Goal: Information Seeking & Learning: Learn about a topic

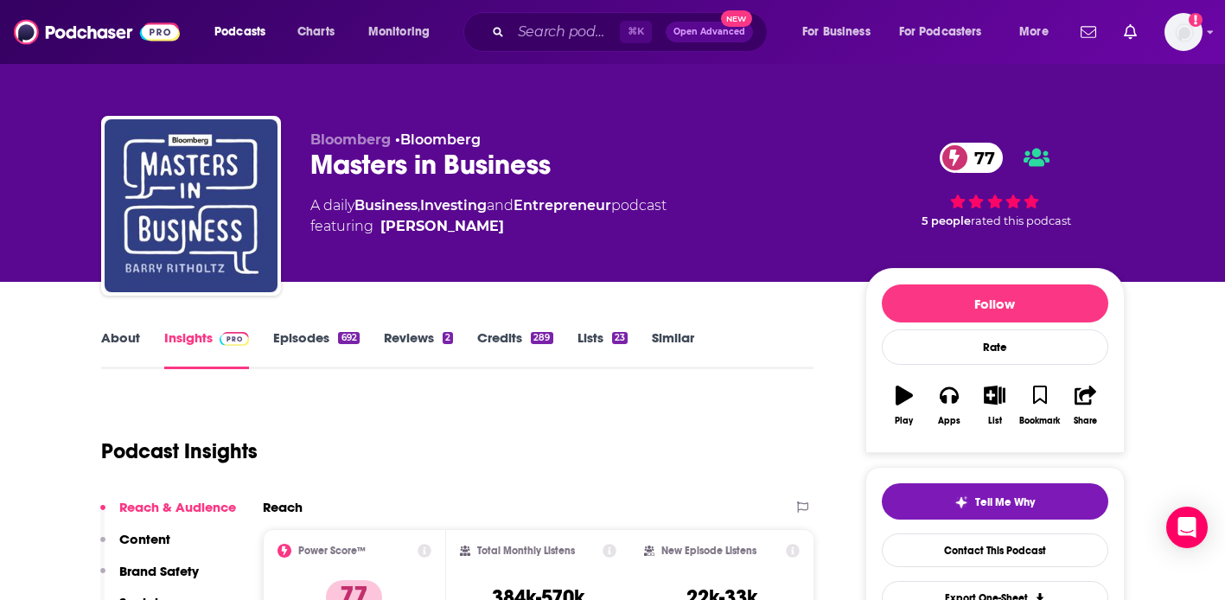
click at [300, 356] on link "Episodes 692" at bounding box center [316, 349] width 86 height 40
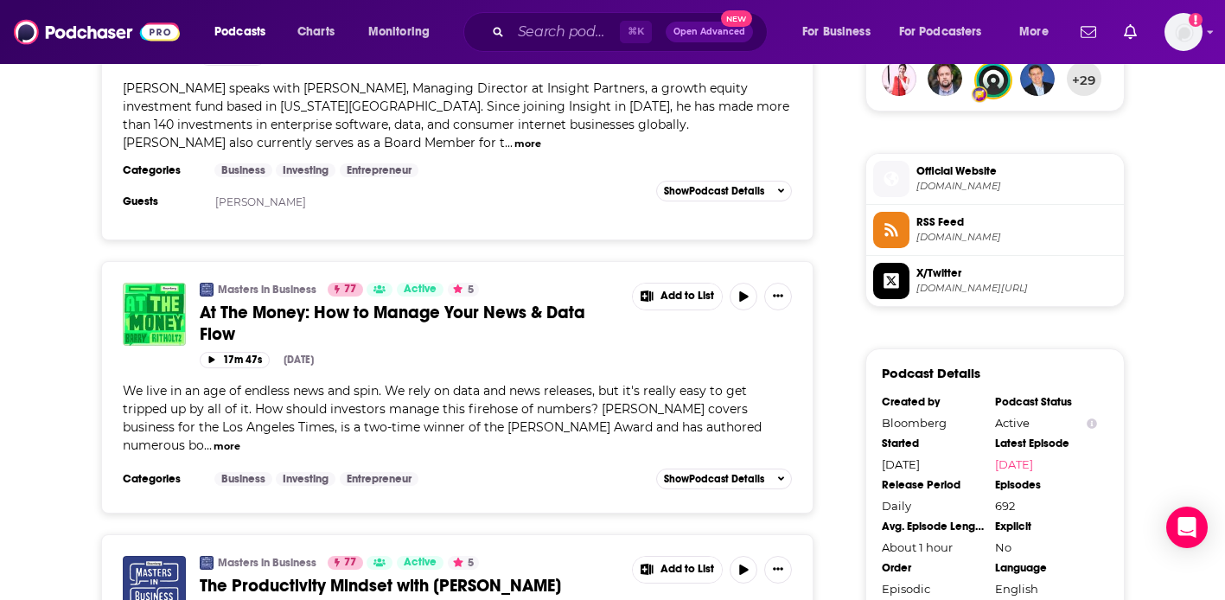
scroll to position [1315, 0]
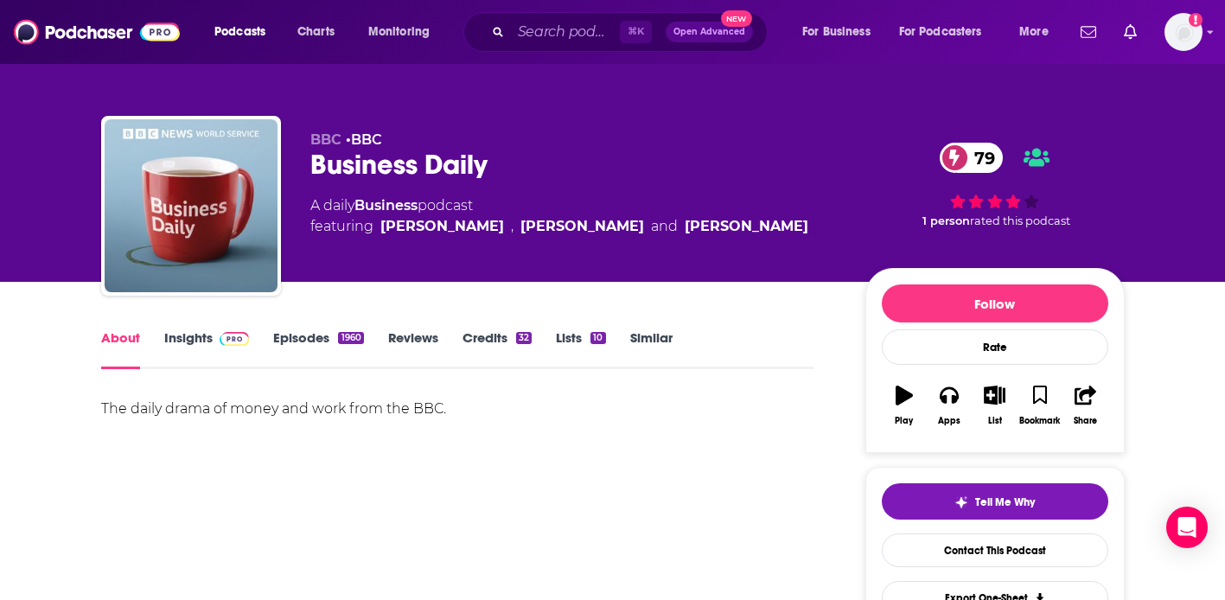
click at [176, 347] on link "Insights" at bounding box center [207, 349] width 86 height 40
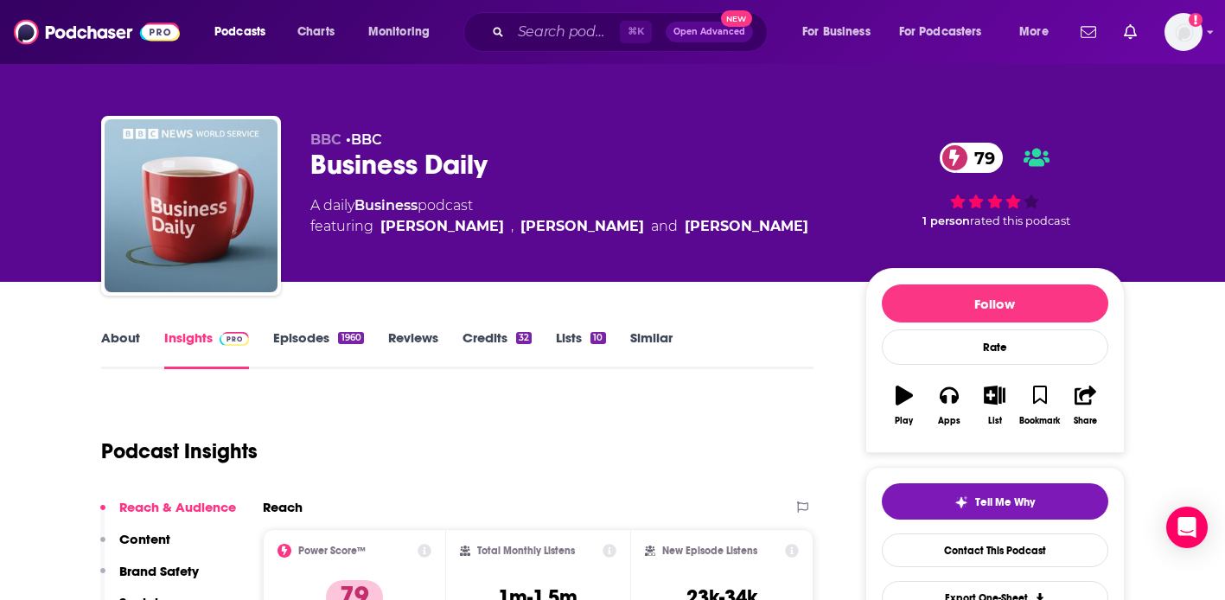
scroll to position [139, 0]
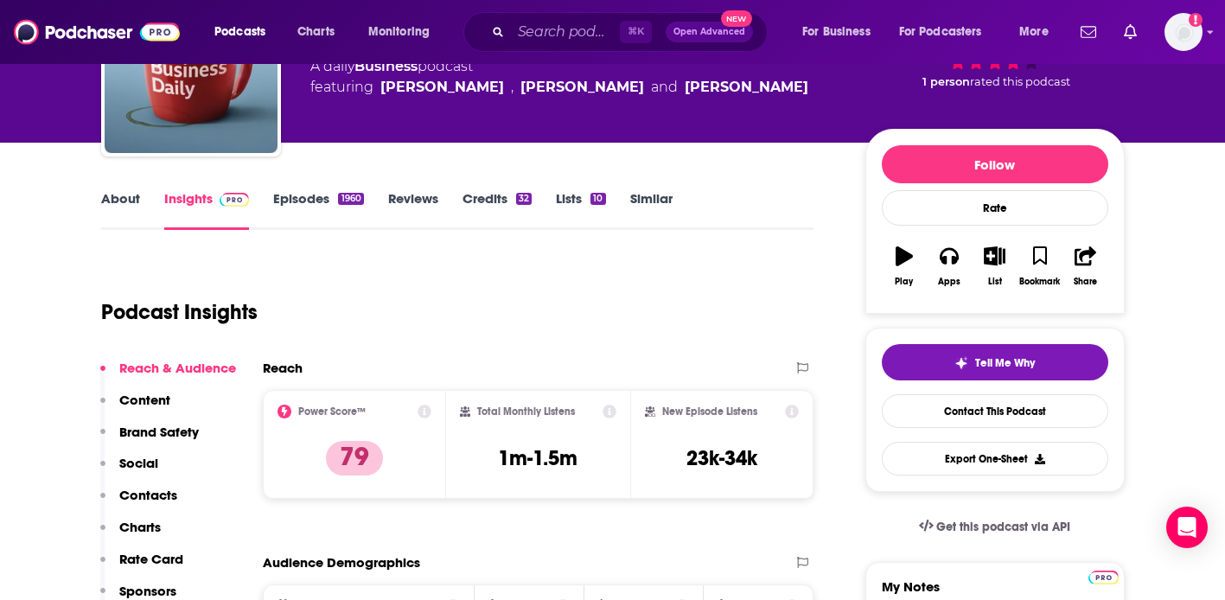
click at [324, 201] on link "Episodes 1960" at bounding box center [318, 210] width 90 height 40
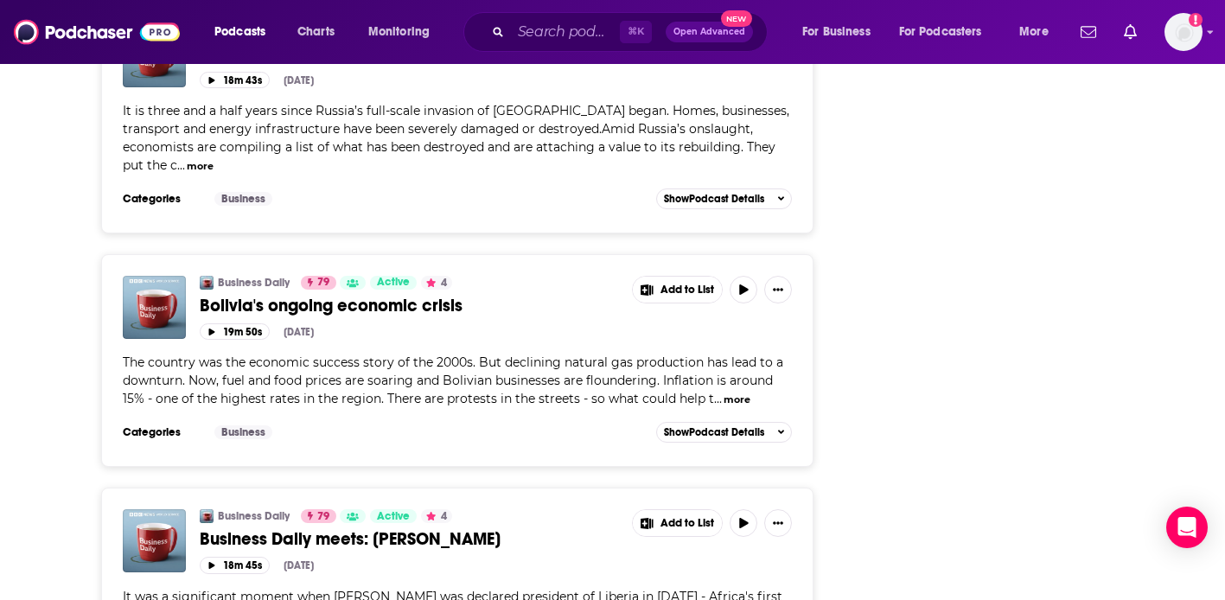
scroll to position [3601, 0]
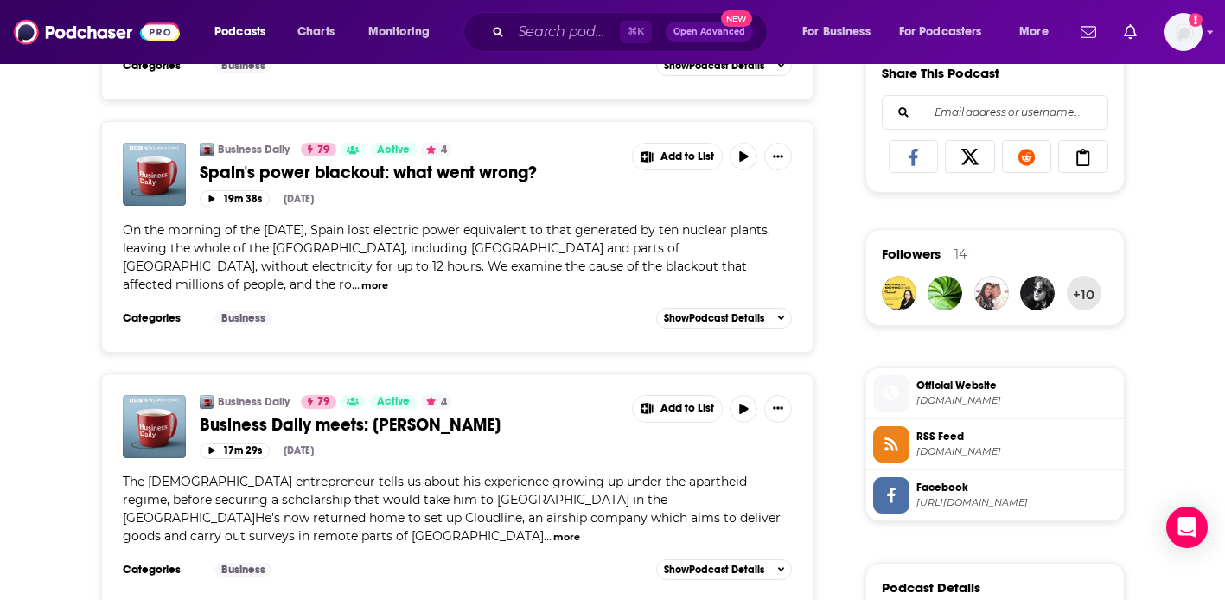
scroll to position [1180, 0]
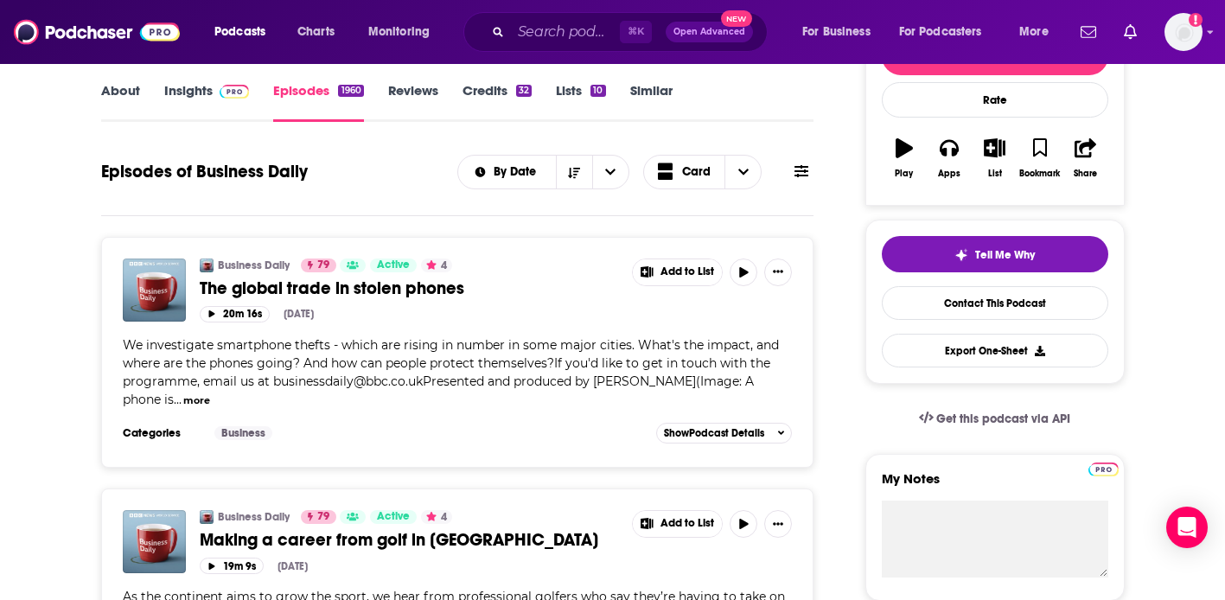
scroll to position [0, 0]
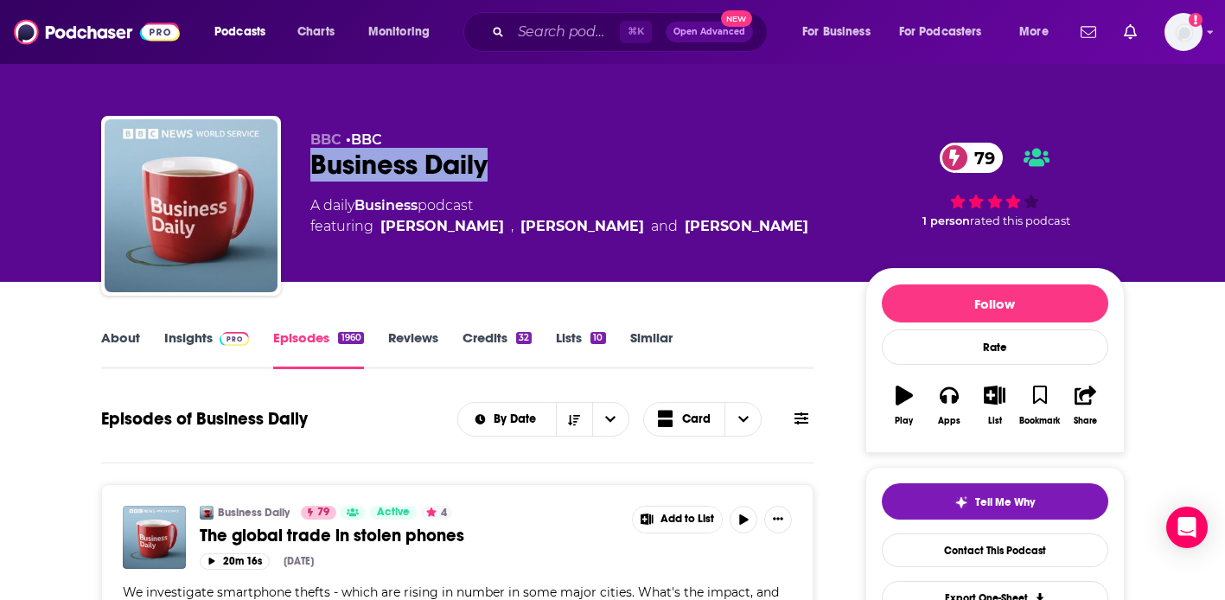
drag, startPoint x: 304, startPoint y: 167, endPoint x: 537, endPoint y: 159, distance: 233.6
click at [536, 159] on div "BBC • BBC Business Daily 79 A daily Business podcast featuring Manuela Saragosa…" at bounding box center [613, 209] width 1024 height 187
copy h2 "Business Daily"
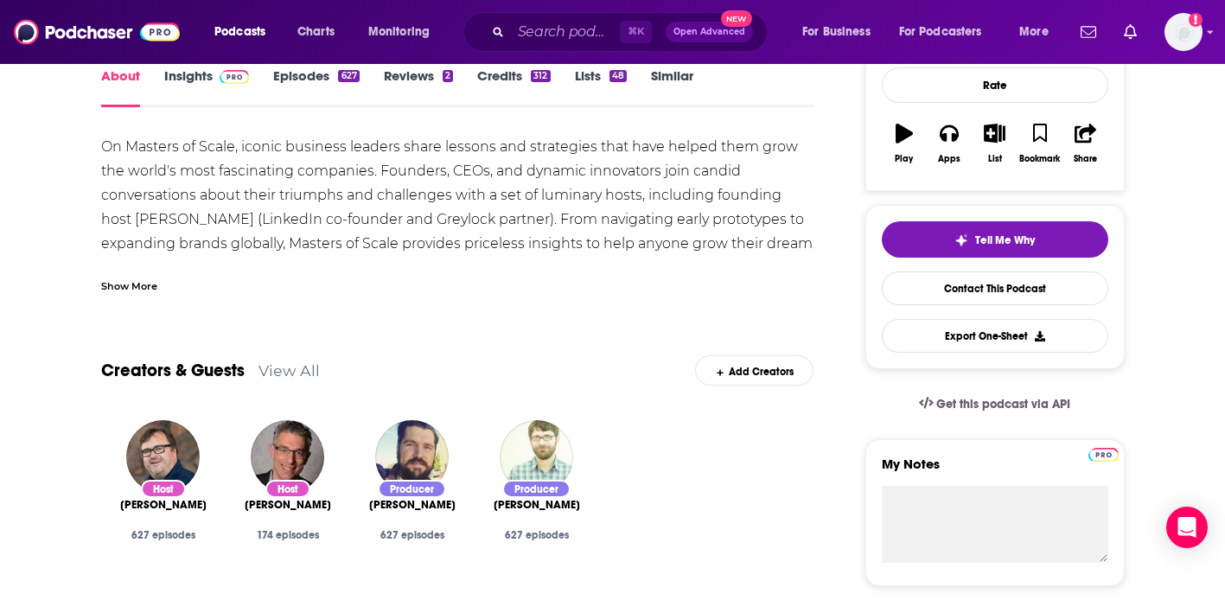
scroll to position [302, 0]
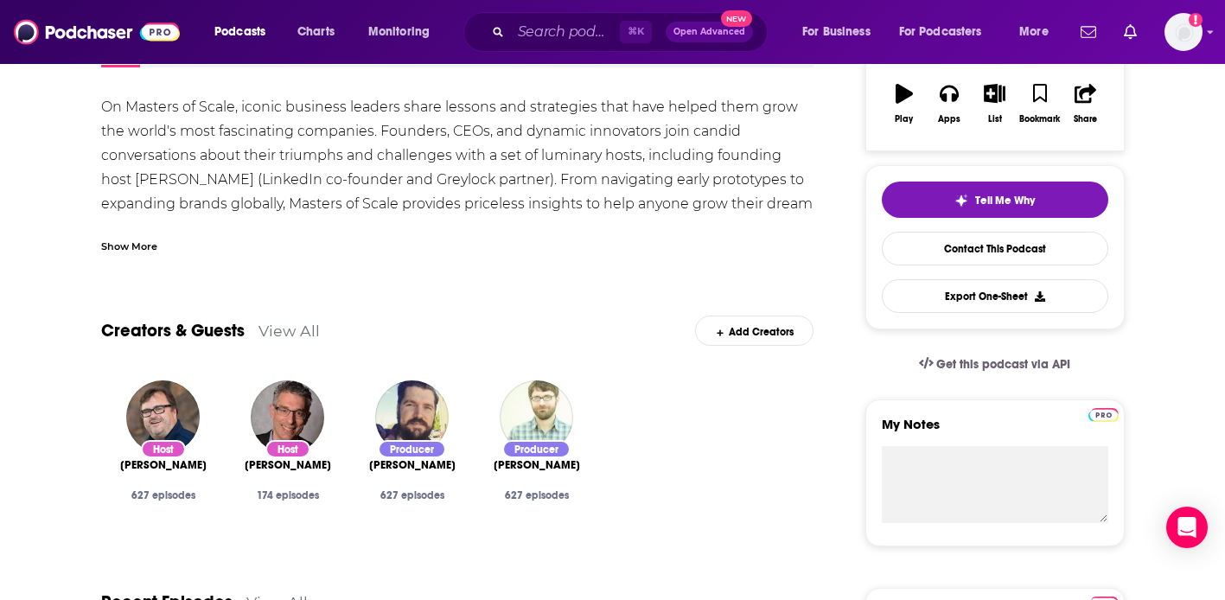
click at [159, 249] on div "Show More" at bounding box center [457, 239] width 713 height 29
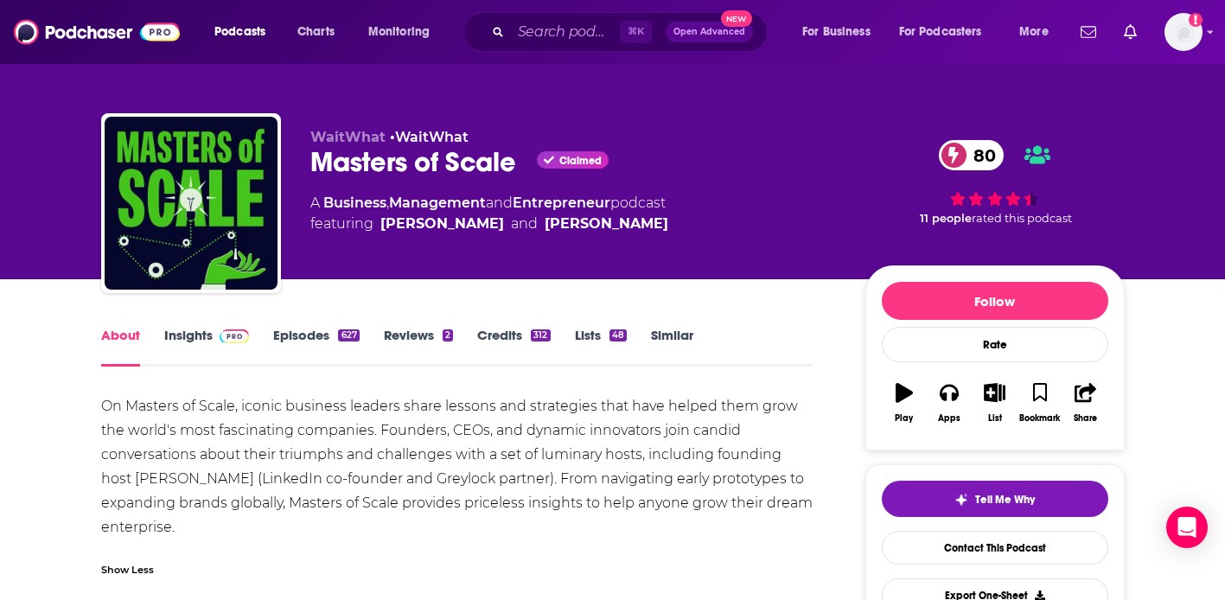
scroll to position [0, 0]
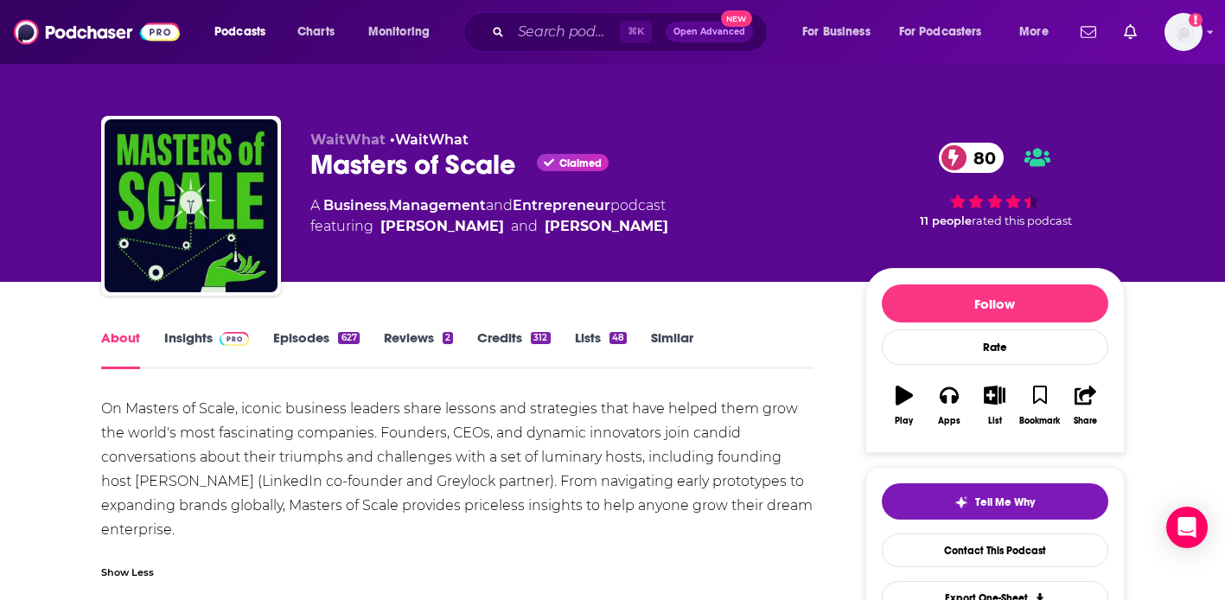
click at [291, 331] on link "Episodes 627" at bounding box center [316, 349] width 86 height 40
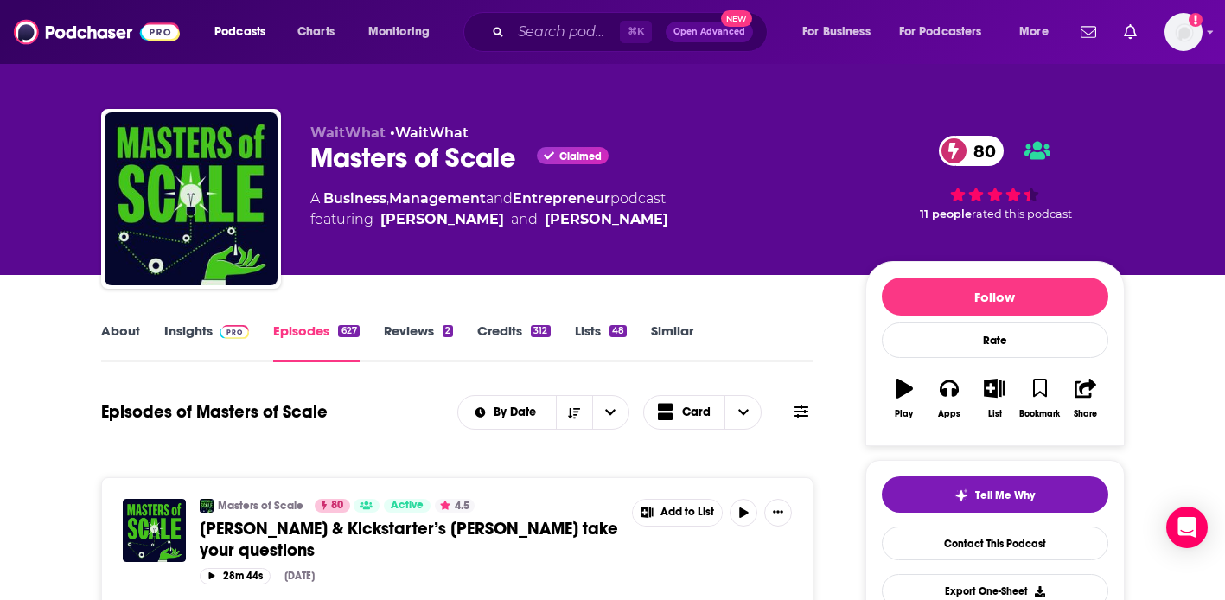
scroll to position [19, 0]
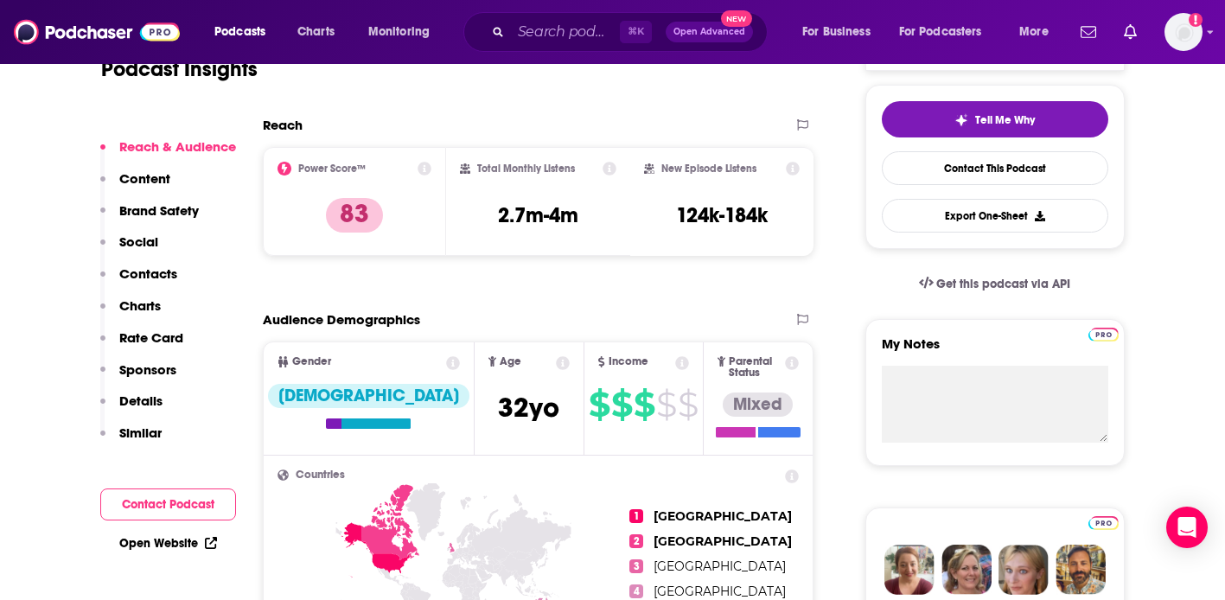
scroll to position [457, 0]
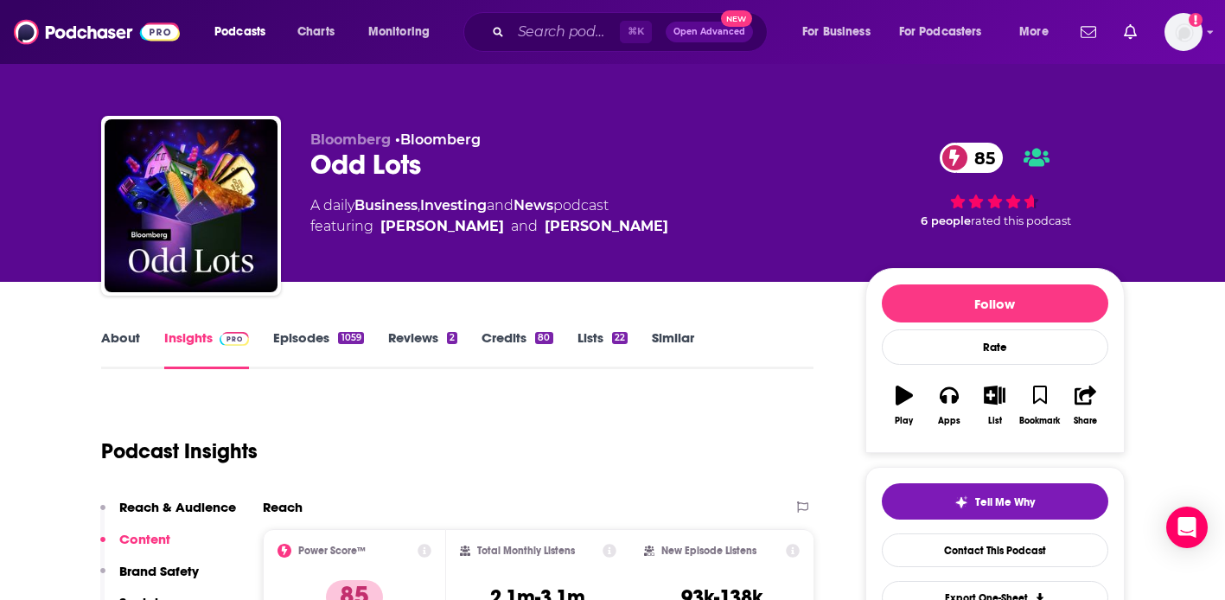
click at [326, 343] on link "Episodes 1059" at bounding box center [318, 349] width 90 height 40
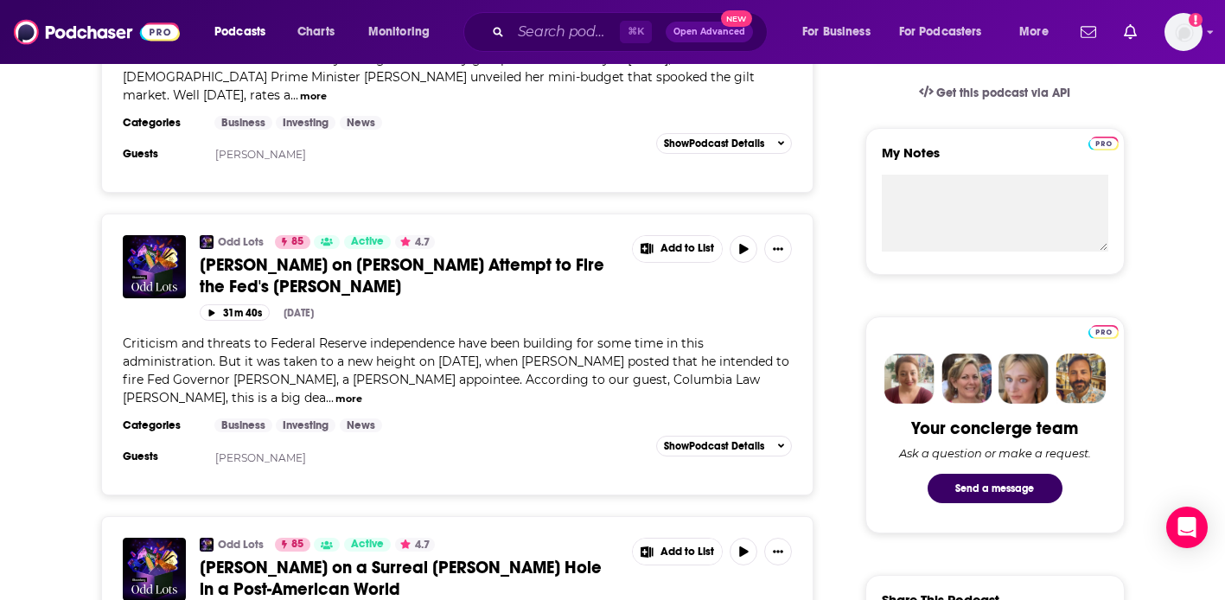
scroll to position [899, 0]
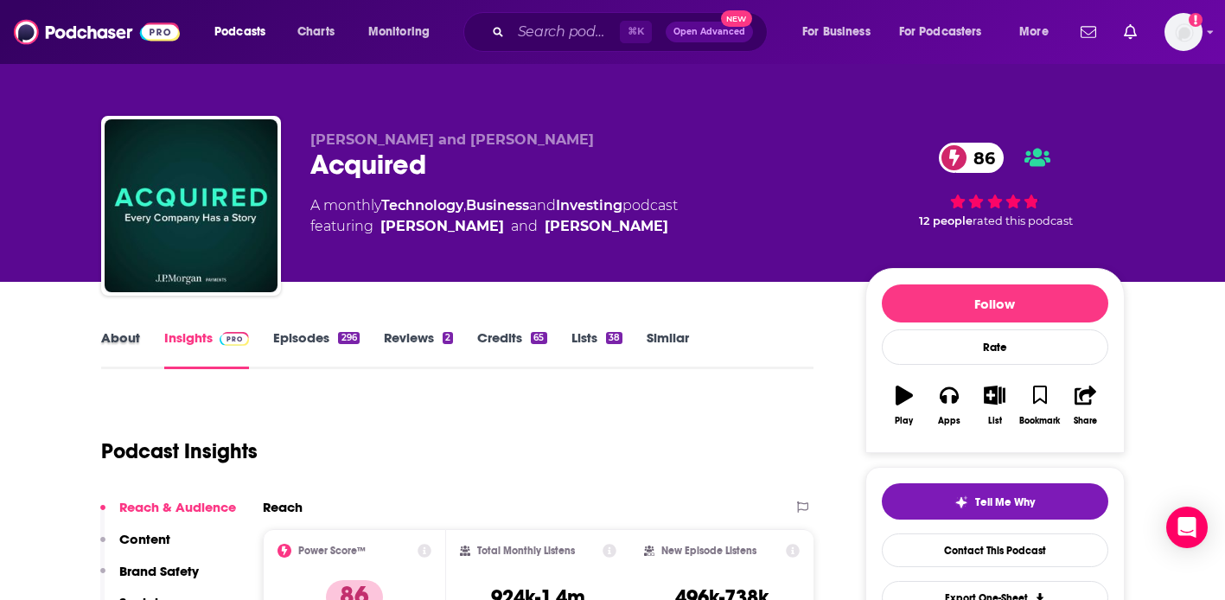
click at [140, 351] on div "About" at bounding box center [132, 349] width 63 height 40
click at [128, 348] on link "About" at bounding box center [120, 349] width 39 height 40
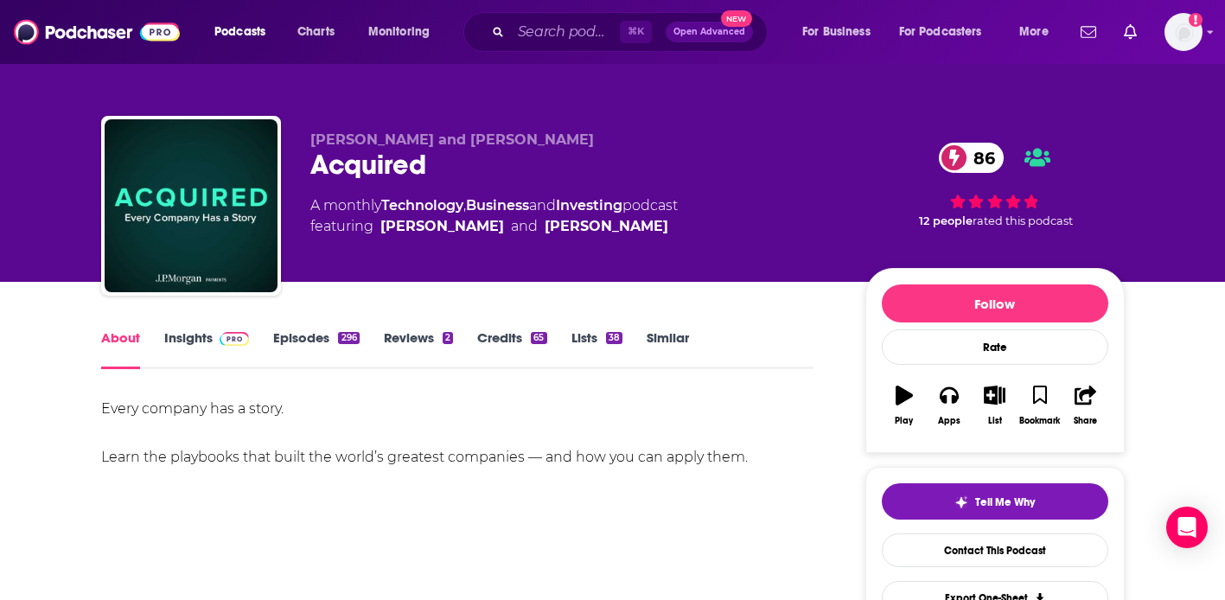
click at [326, 333] on link "Episodes 296" at bounding box center [316, 349] width 86 height 40
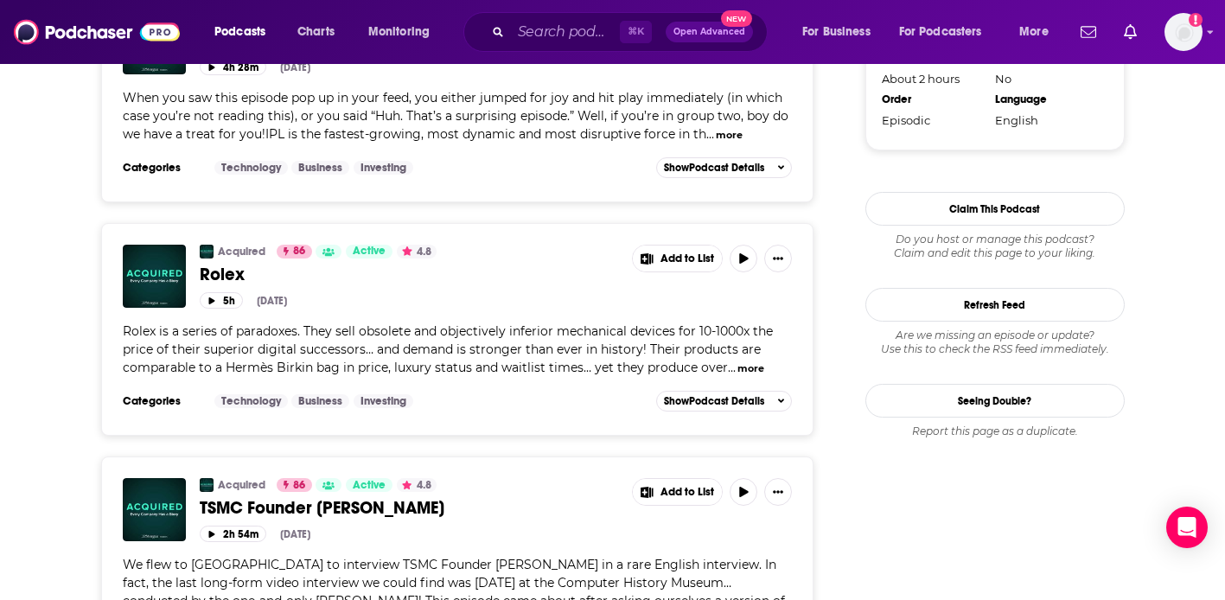
scroll to position [2021, 0]
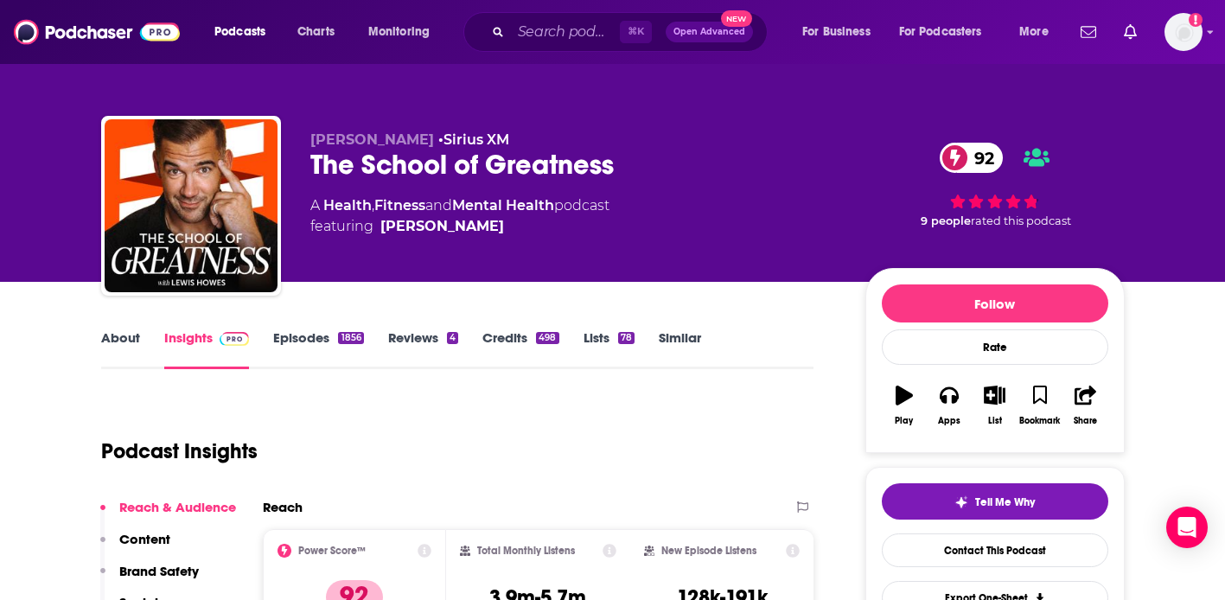
click at [109, 354] on link "About" at bounding box center [120, 349] width 39 height 40
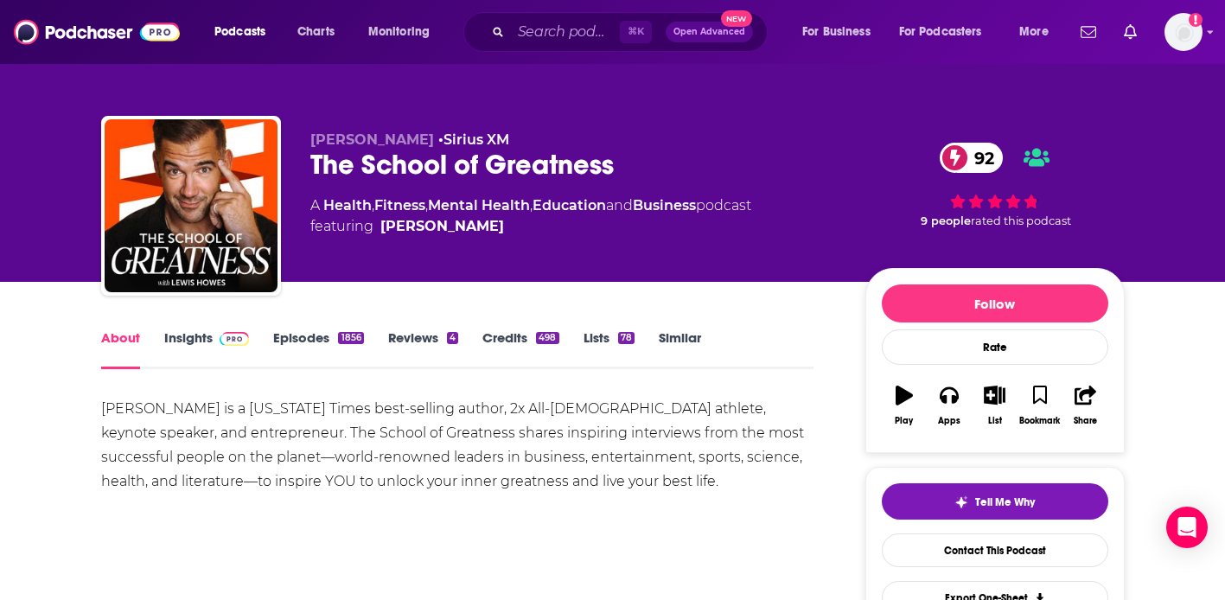
click at [323, 348] on link "Episodes 1856" at bounding box center [318, 349] width 90 height 40
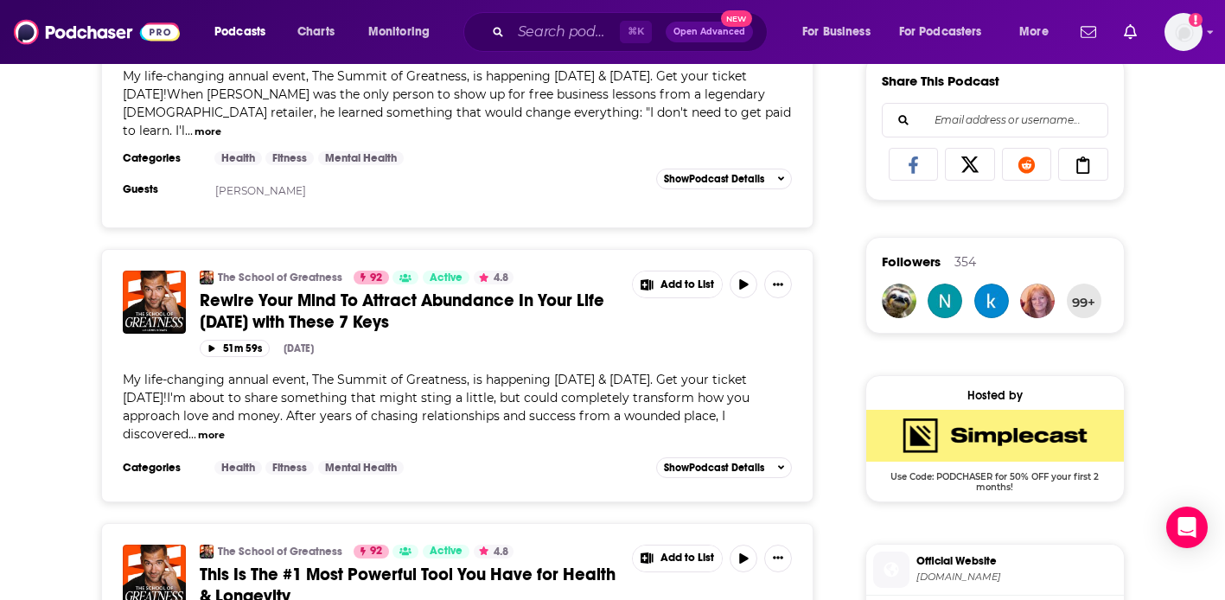
scroll to position [1104, 0]
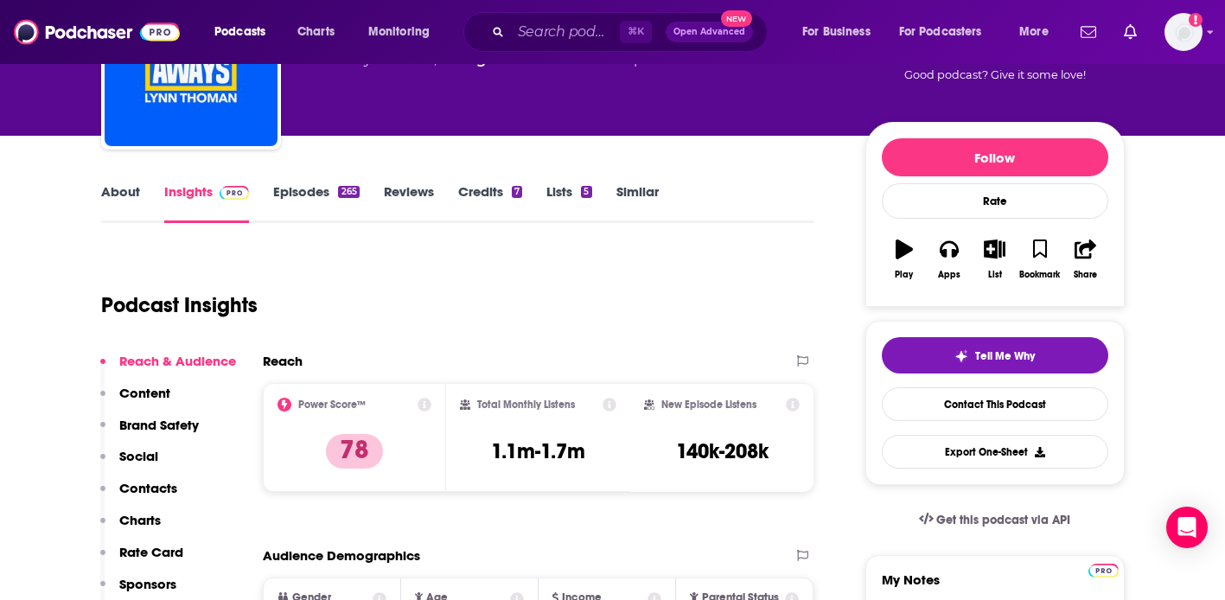
scroll to position [148, 0]
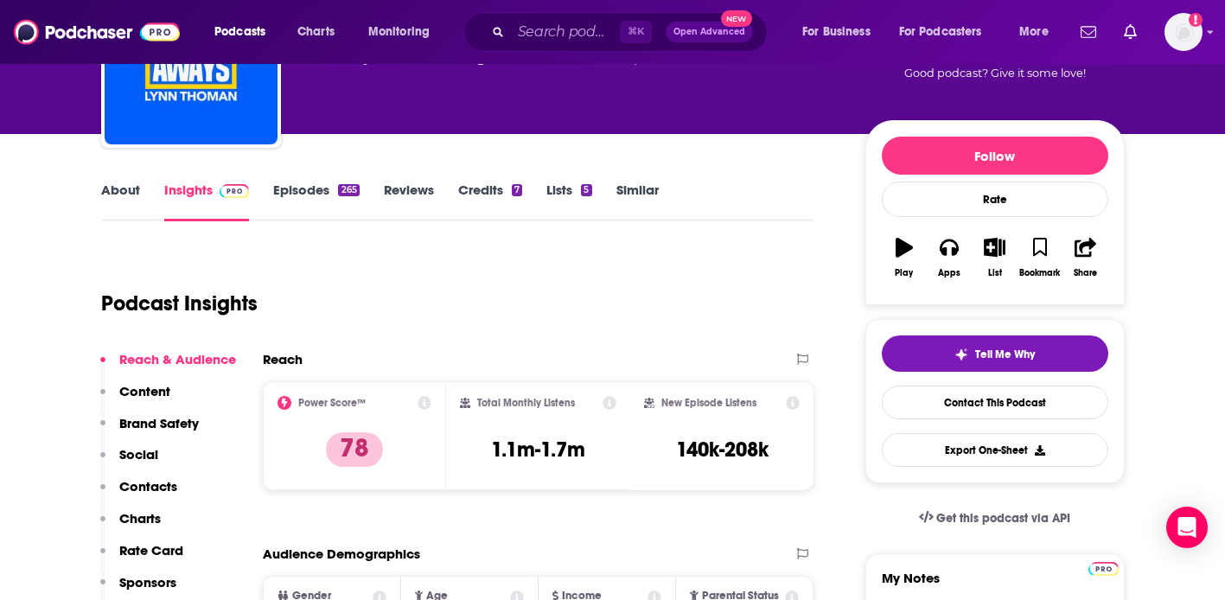
click at [293, 196] on link "Episodes 265" at bounding box center [316, 202] width 86 height 40
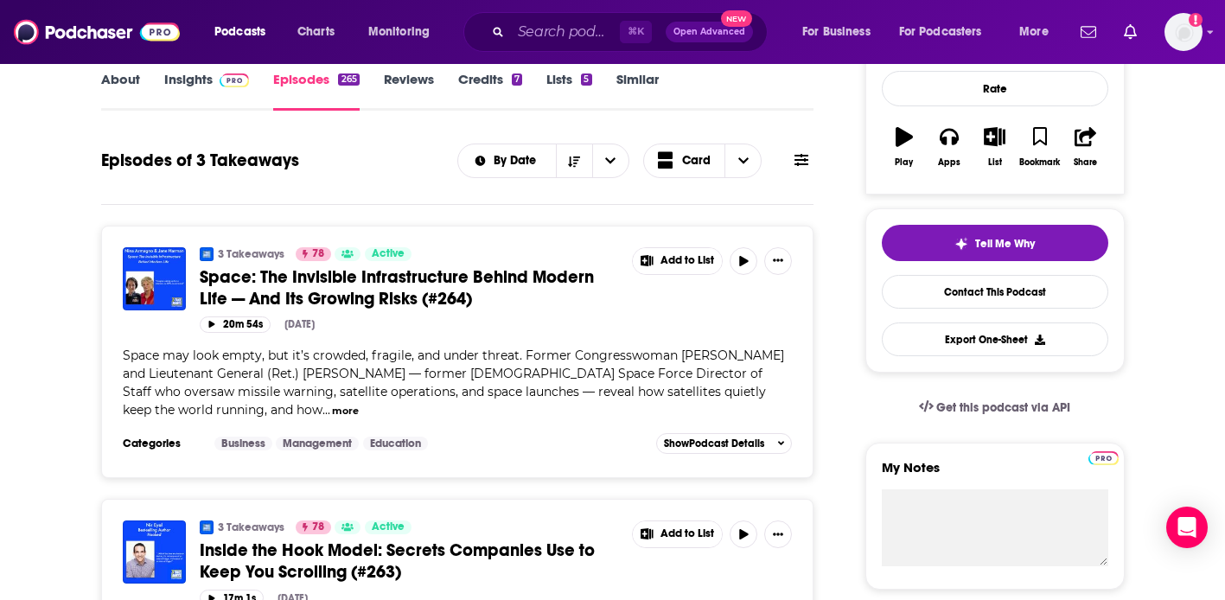
scroll to position [262, 0]
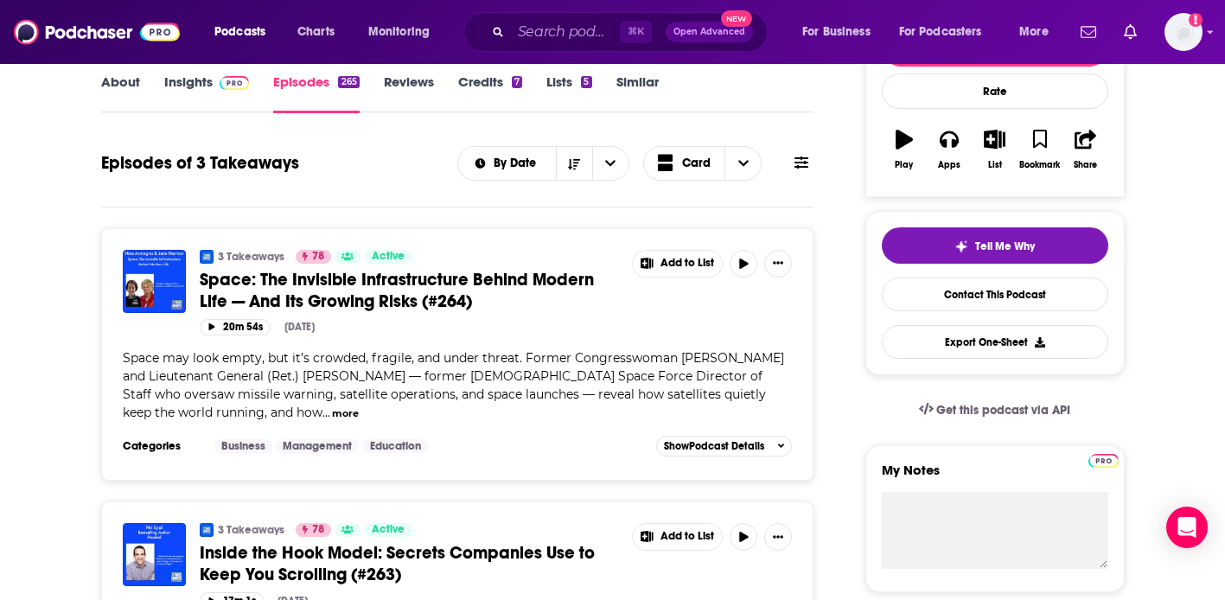
scroll to position [0, 0]
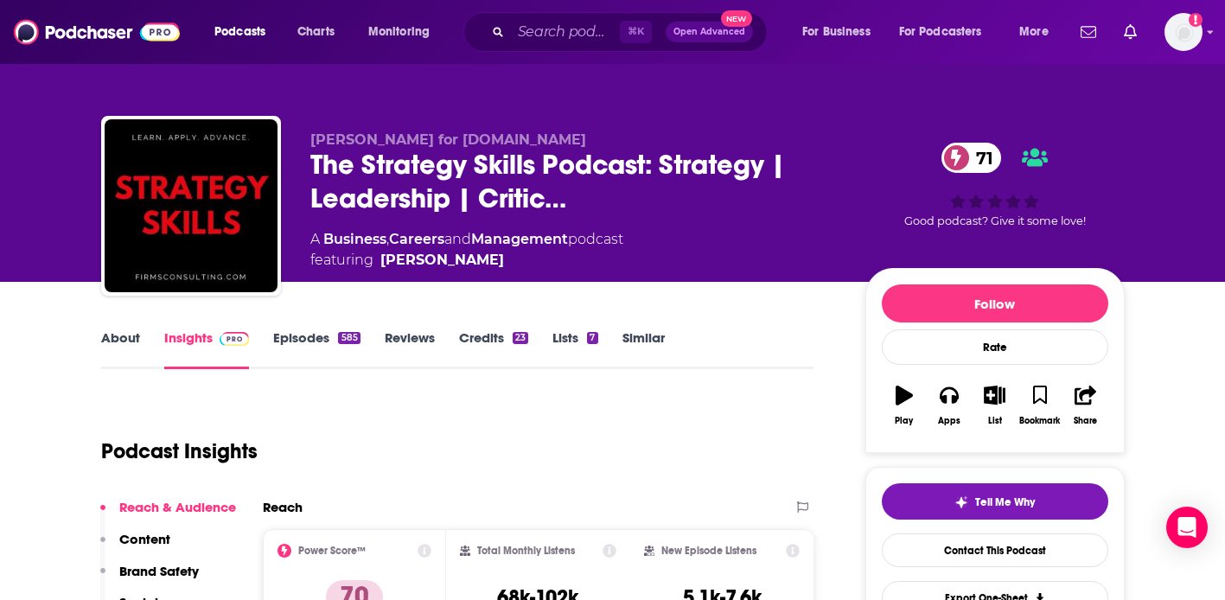
click at [124, 341] on link "About" at bounding box center [120, 349] width 39 height 40
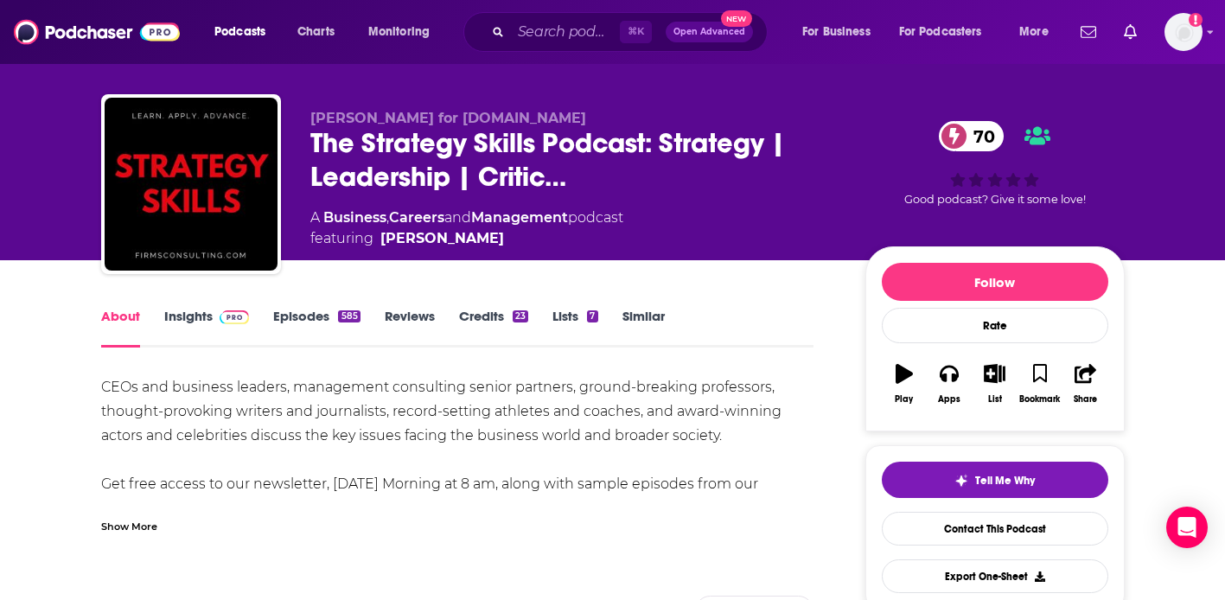
scroll to position [33, 0]
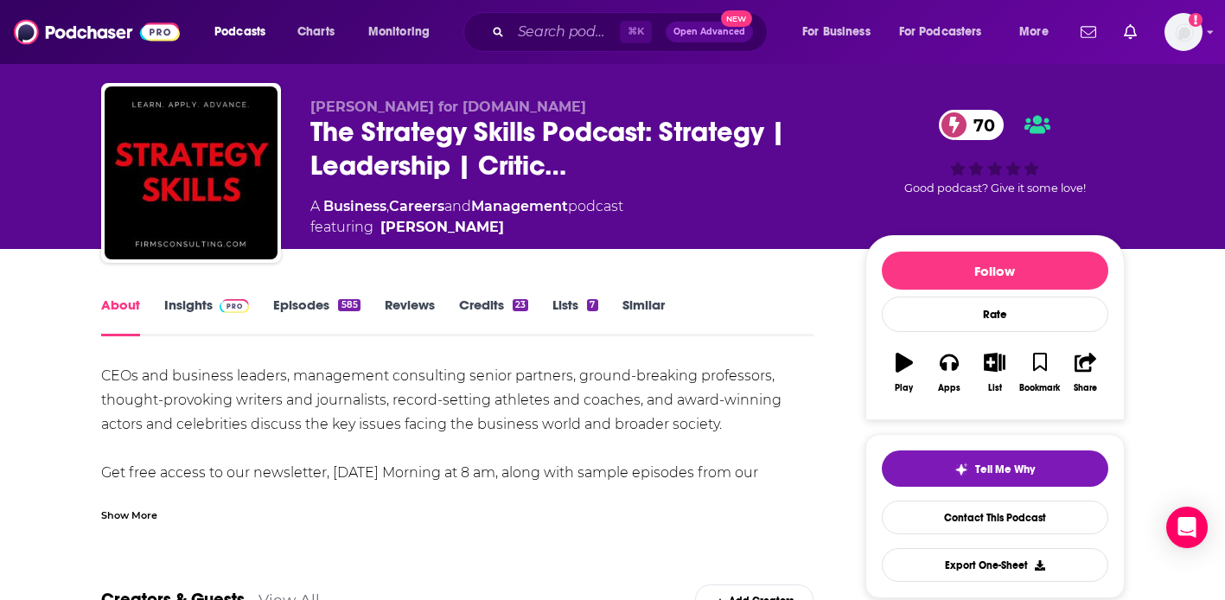
click at [317, 303] on link "Episodes 585" at bounding box center [316, 317] width 86 height 40
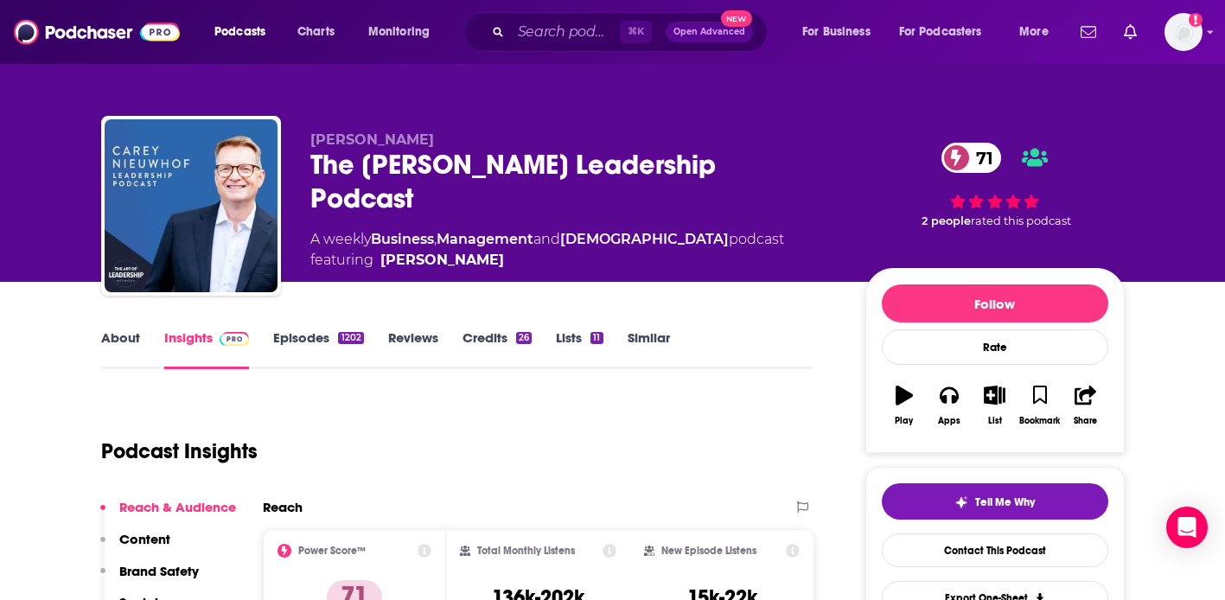
click at [104, 341] on link "About" at bounding box center [120, 349] width 39 height 40
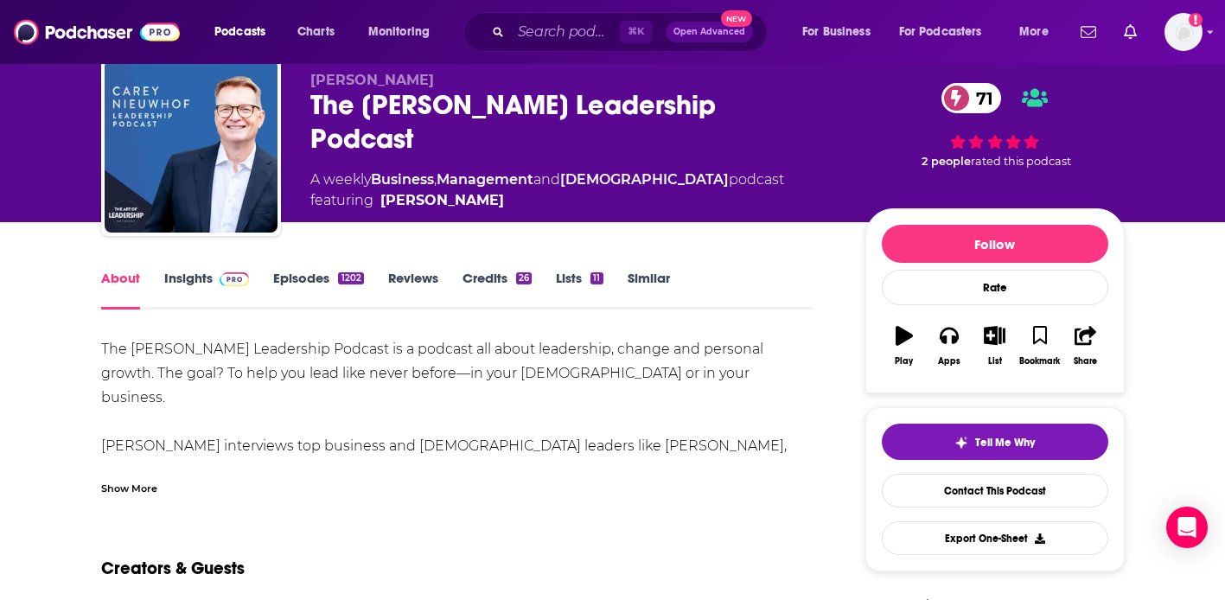
scroll to position [115, 0]
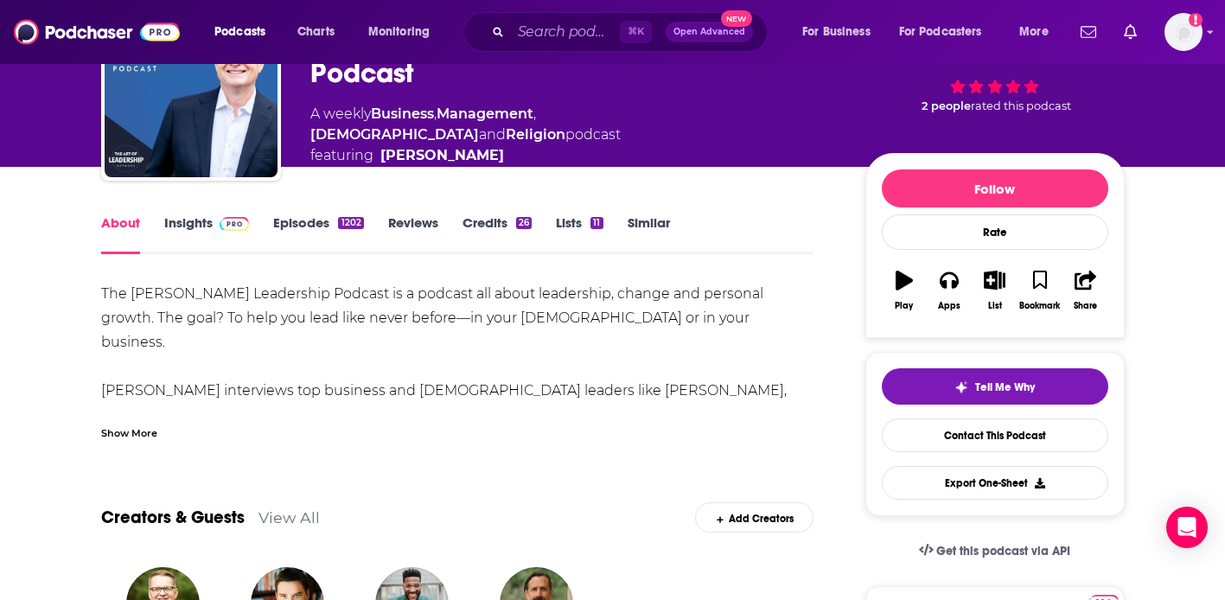
click at [145, 435] on div "Show More" at bounding box center [129, 432] width 56 height 16
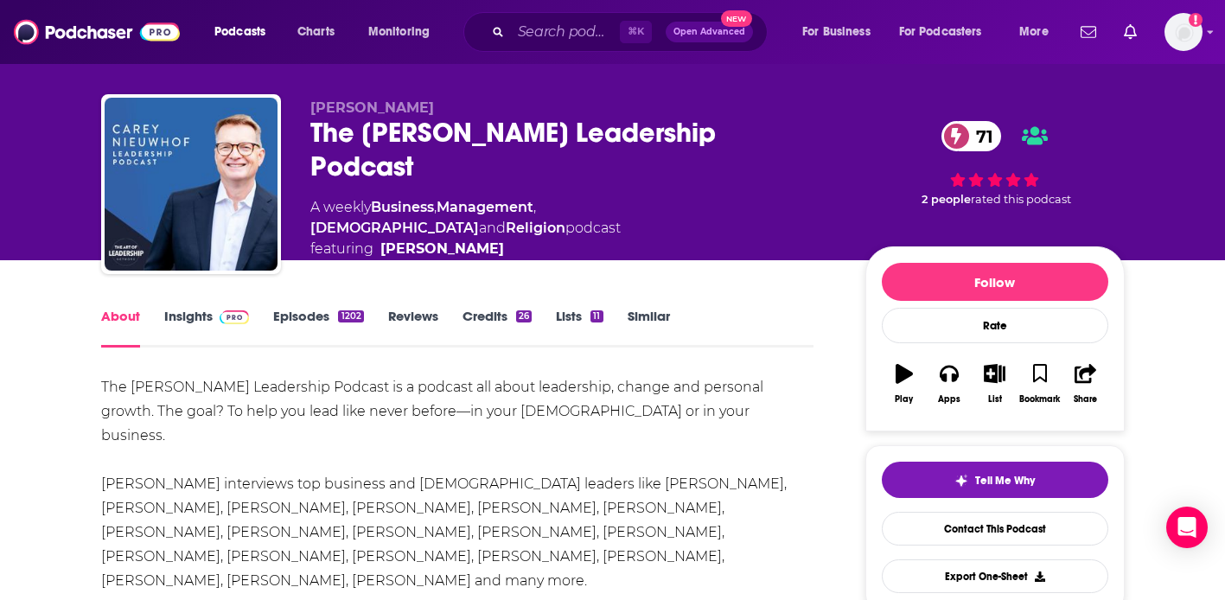
scroll to position [0, 0]
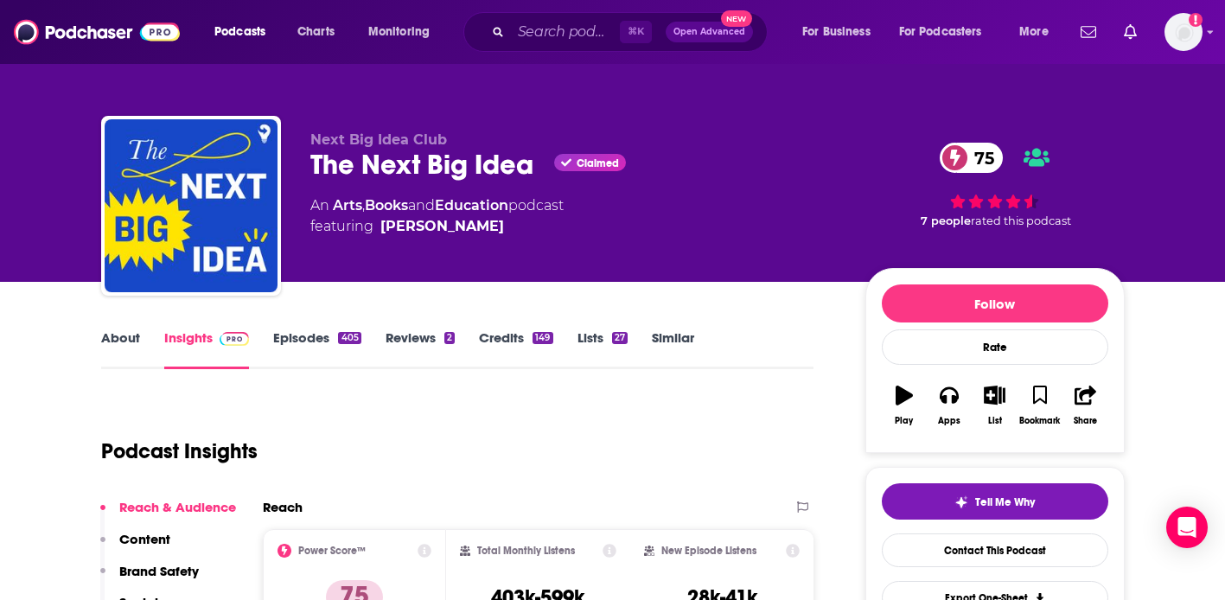
click at [112, 343] on link "About" at bounding box center [120, 349] width 39 height 40
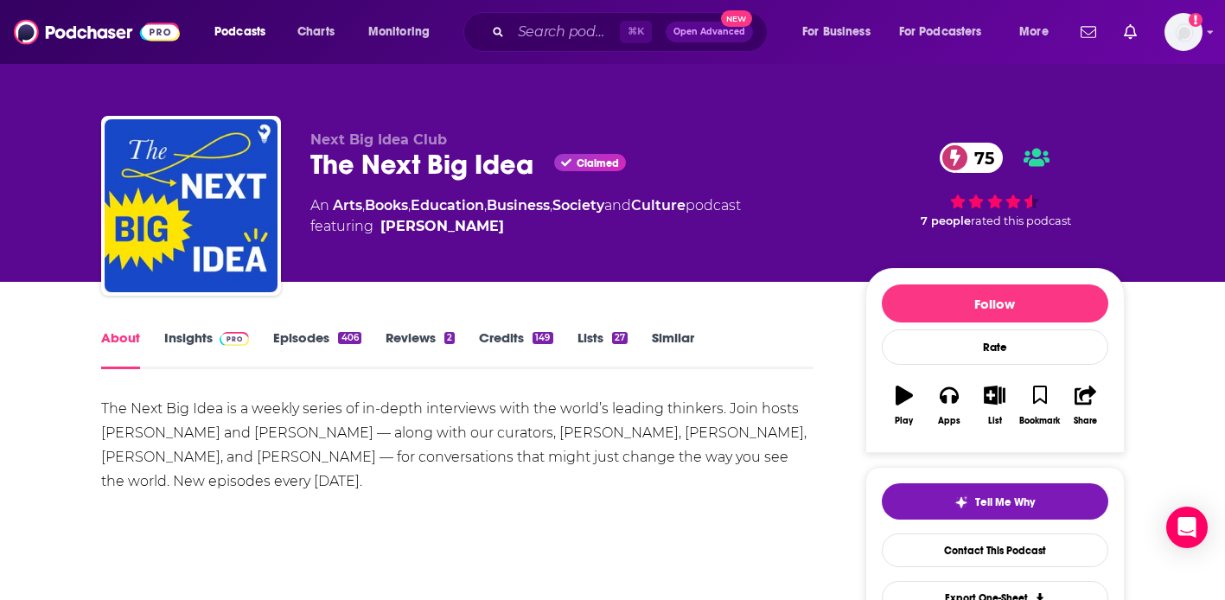
click at [300, 334] on link "Episodes 406" at bounding box center [316, 349] width 87 height 40
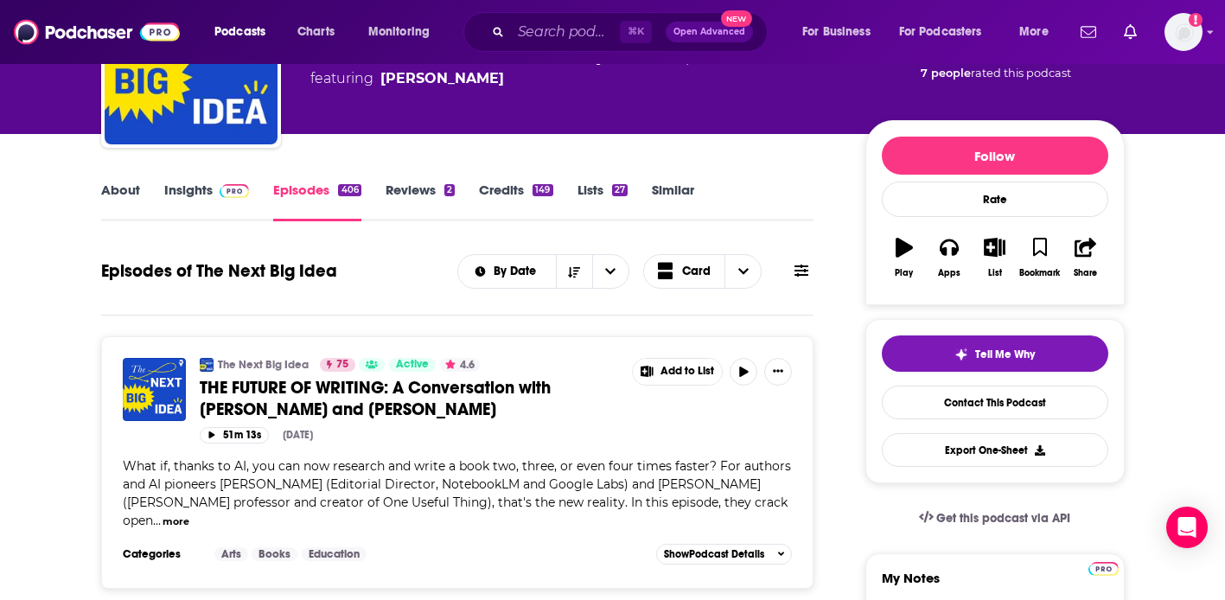
scroll to position [329, 0]
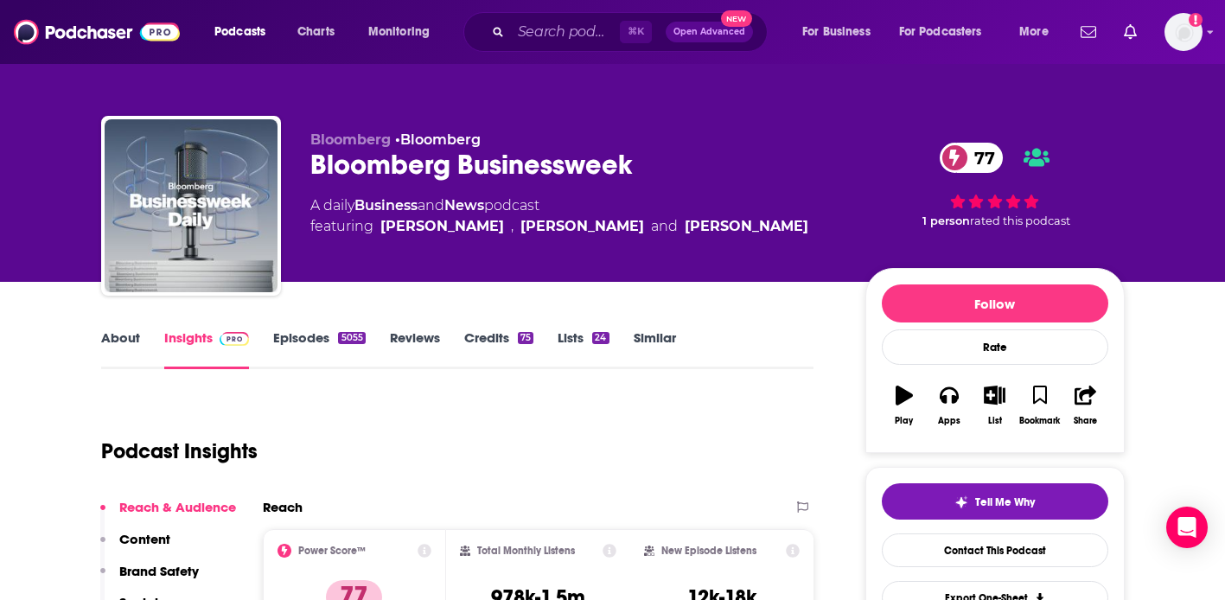
click at [288, 340] on link "Episodes 5055" at bounding box center [319, 349] width 92 height 40
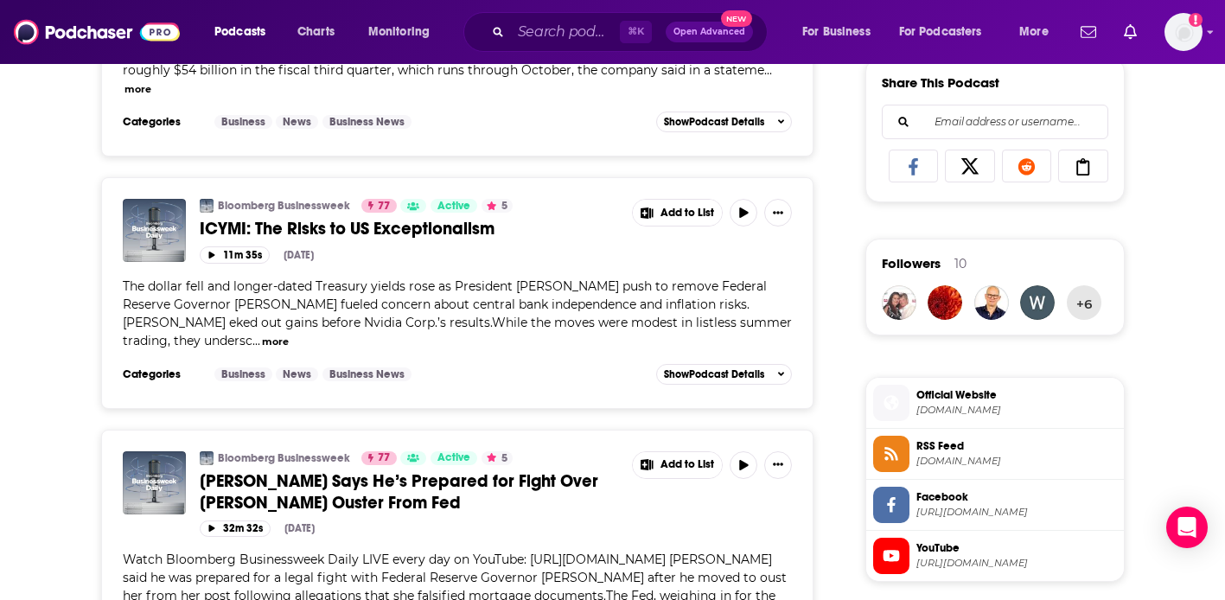
scroll to position [1100, 0]
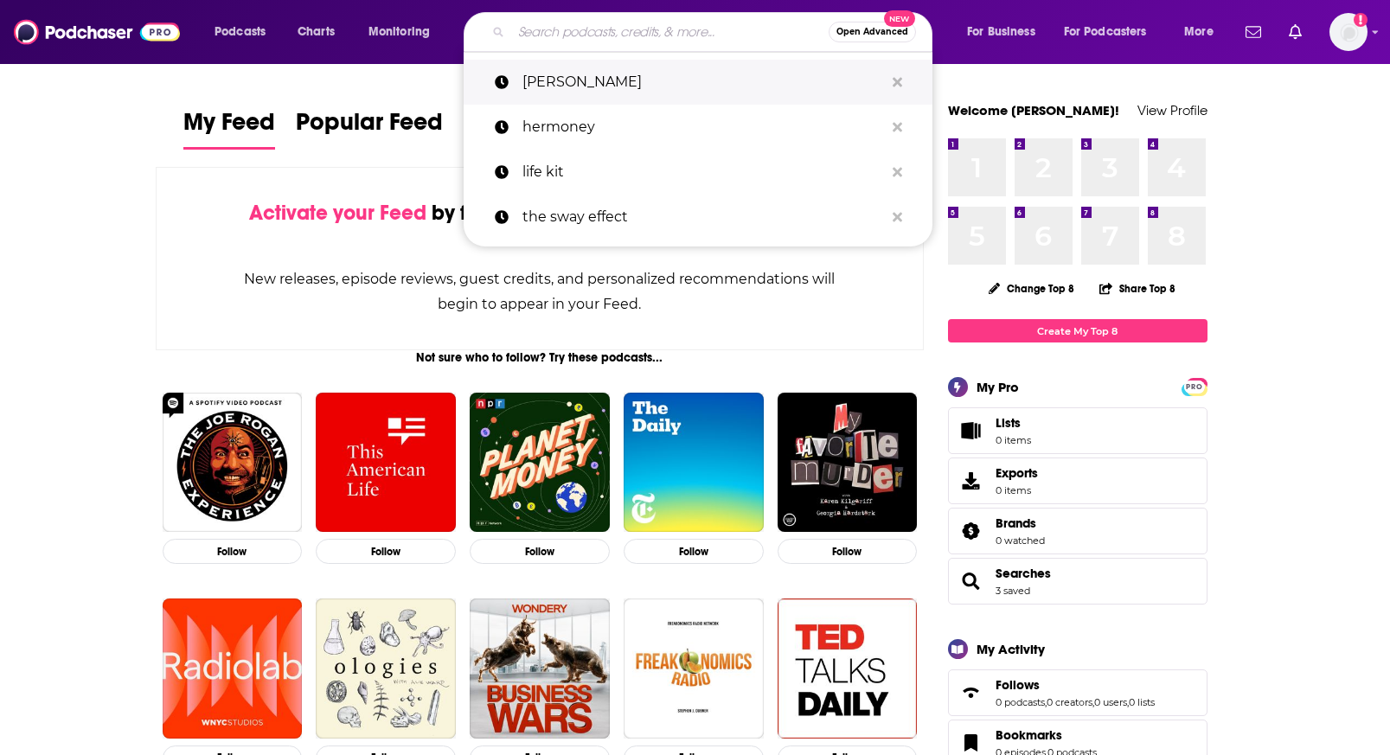
click at [610, 76] on p "mel robbins" at bounding box center [702, 82] width 361 height 45
type input "mel robbins"
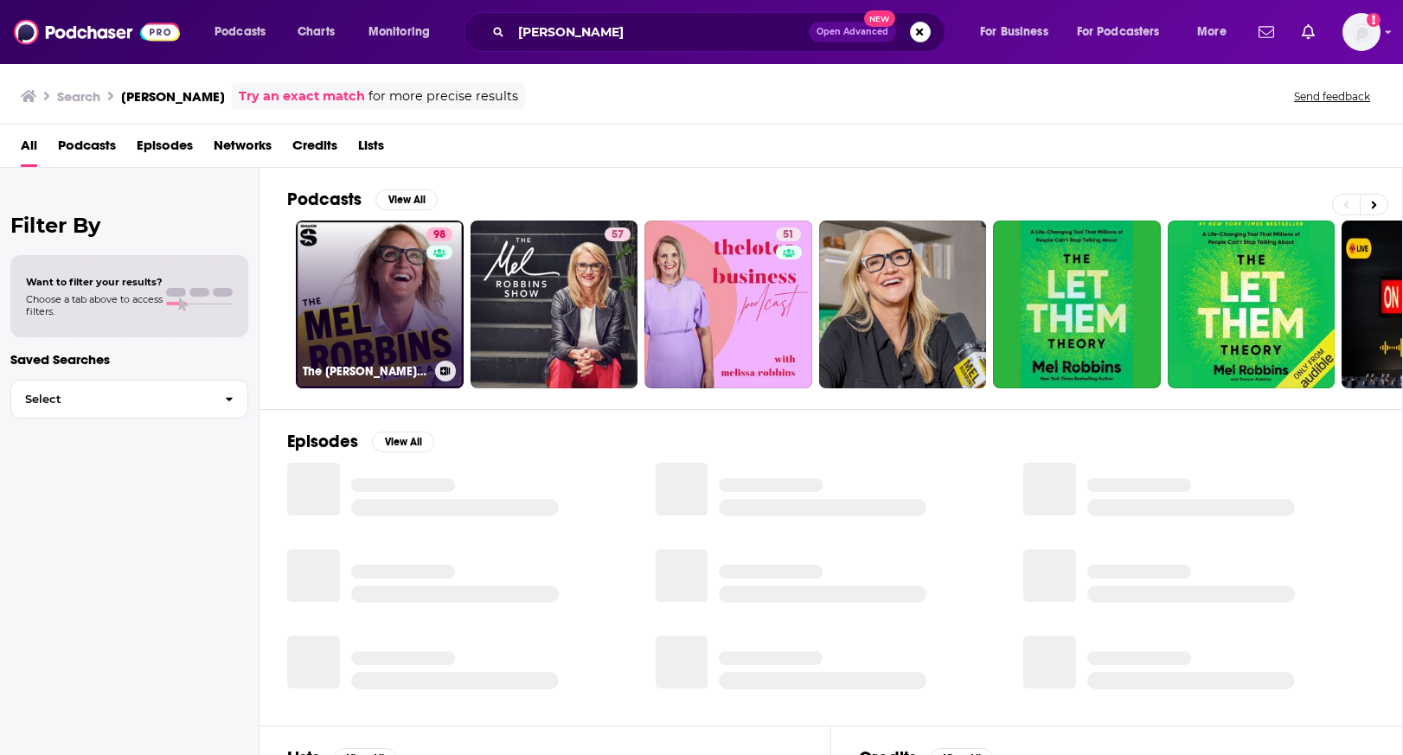
click at [361, 270] on link "98 The Mel Robbins Podcast" at bounding box center [380, 305] width 168 height 168
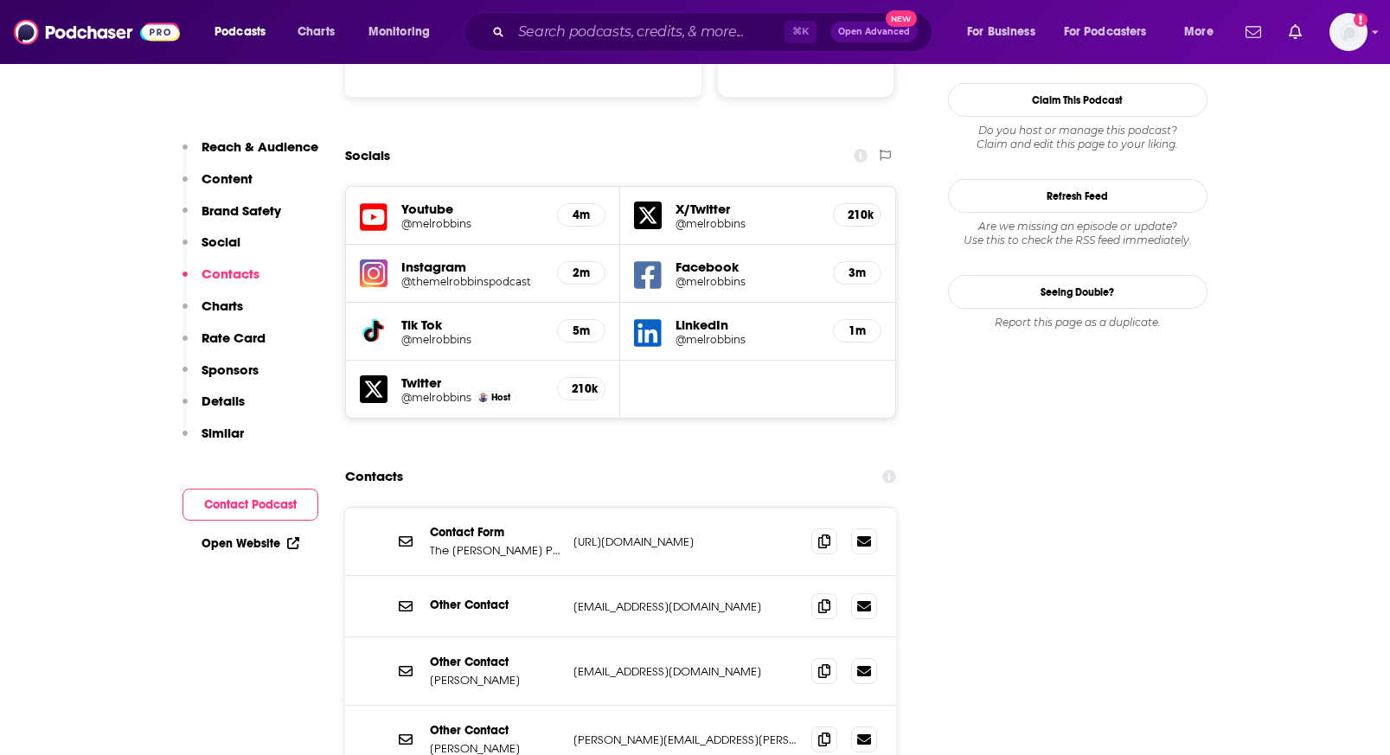
scroll to position [2021, 0]
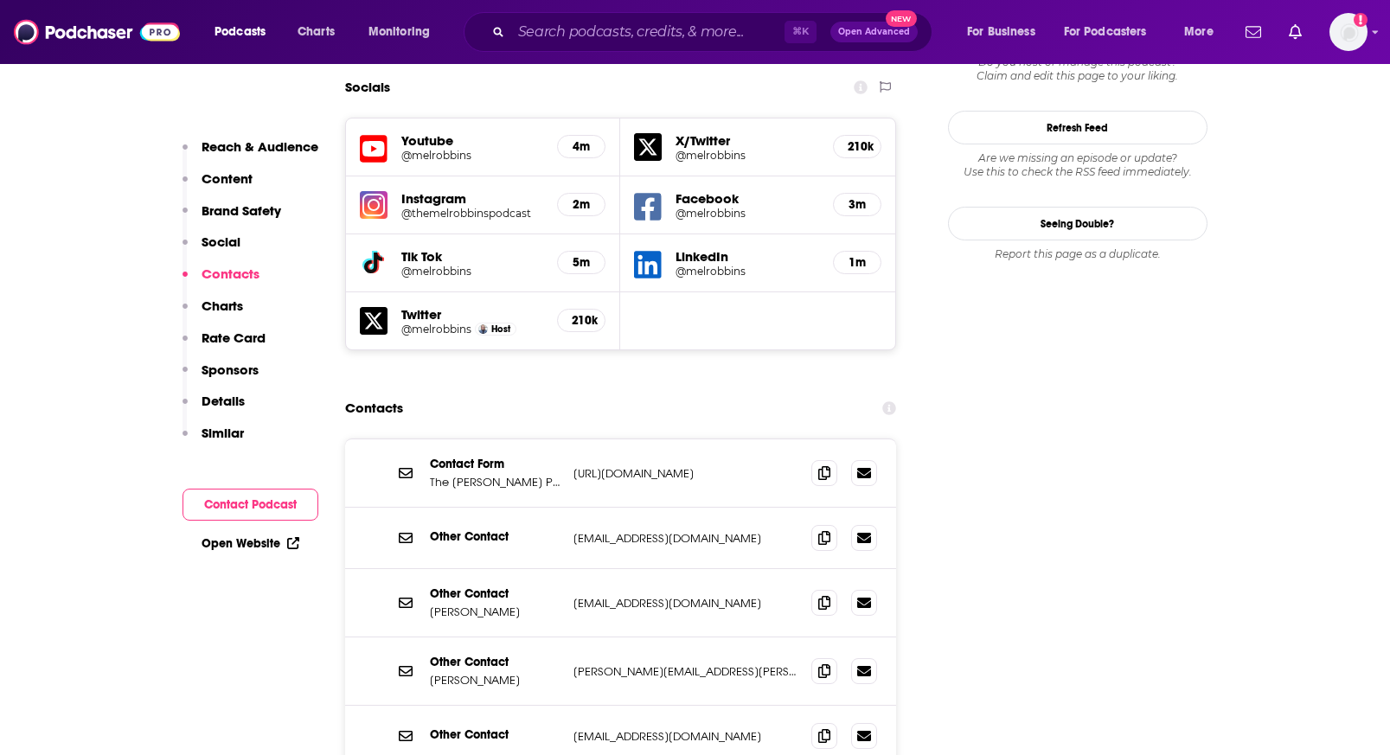
drag, startPoint x: 348, startPoint y: 713, endPoint x: 514, endPoint y: 605, distance: 197.6
click at [347, 713] on div "Contact Form The Mel Robbins Podcast Contact Form https://www.melrobbins.com/co…" at bounding box center [621, 657] width 552 height 438
drag, startPoint x: 426, startPoint y: 584, endPoint x: 495, endPoint y: 579, distance: 68.5
click at [495, 637] on div "Other Contact Julie Booth julie.booth@stitcher.com julie.booth@stitcher.com" at bounding box center [621, 671] width 552 height 68
copy p "Julie Booth"
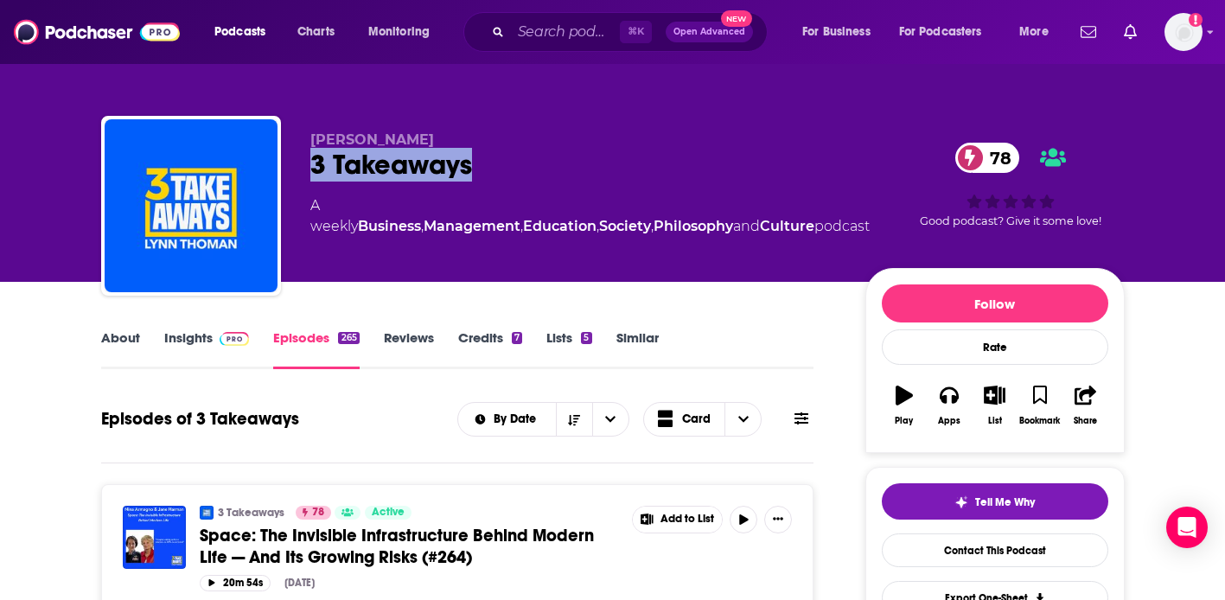
drag, startPoint x: 376, startPoint y: 144, endPoint x: 307, endPoint y: 162, distance: 71.3
click at [307, 162] on div "Lynn Thoman 3 Takeaways 78 A weekly Business , Management , Education , Society…" at bounding box center [613, 209] width 1024 height 187
copy h2 "3 Takeaways"
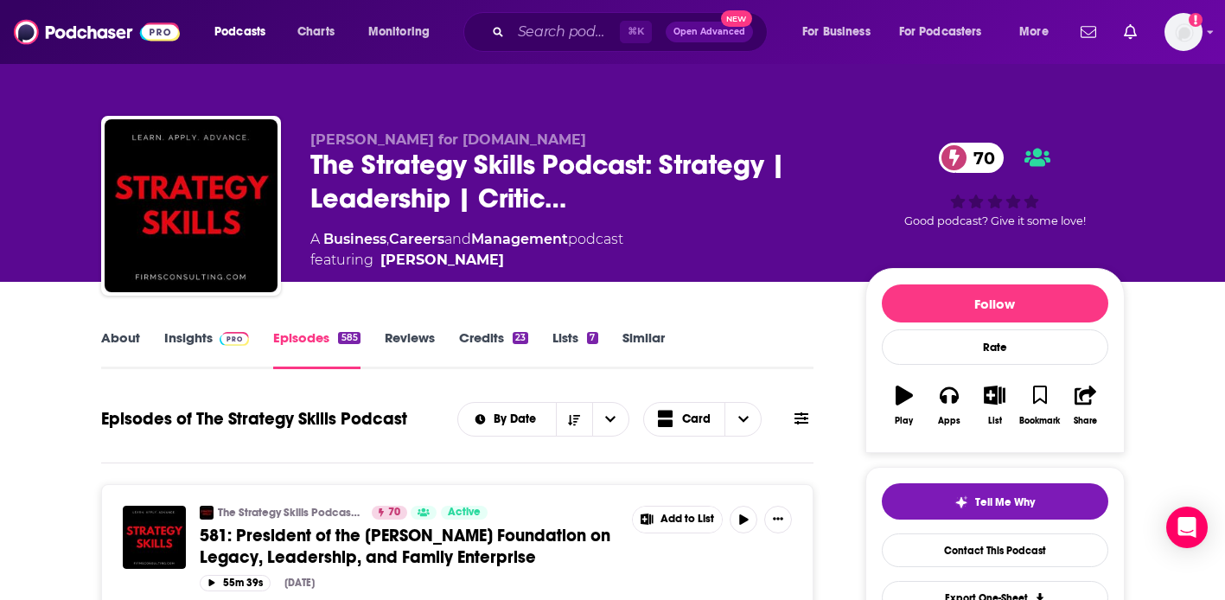
scroll to position [3, 0]
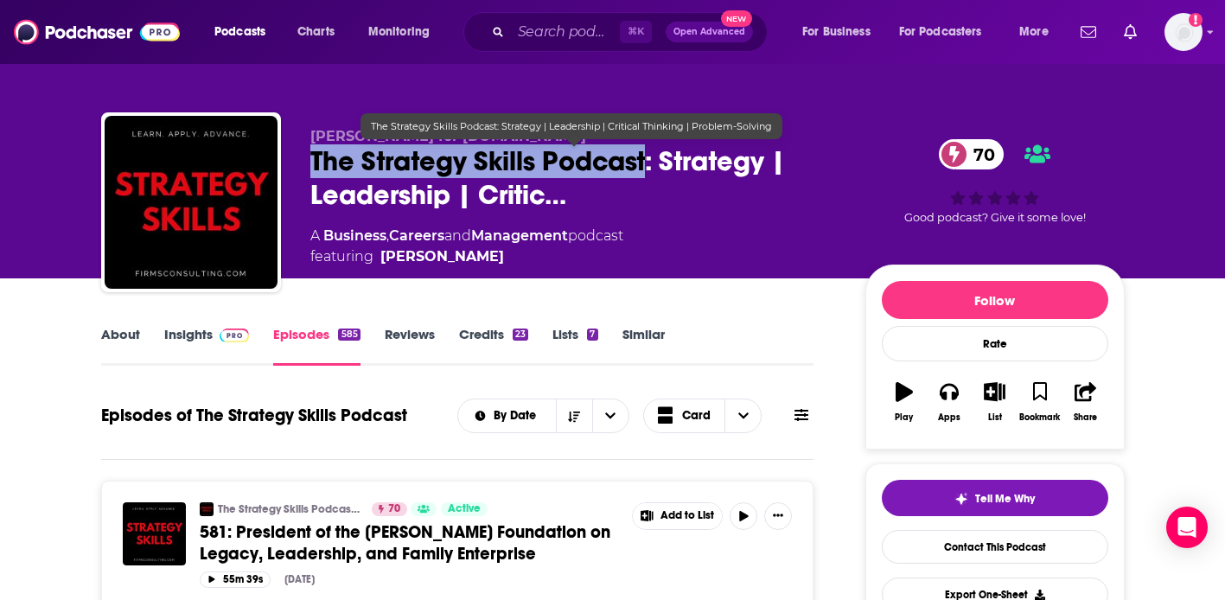
drag, startPoint x: 305, startPoint y: 171, endPoint x: 648, endPoint y: 163, distance: 342.5
click at [648, 163] on div "Kris Safarova for Firmsconsulting.com The Strategy Skills Podcast: Strategy | L…" at bounding box center [613, 205] width 1024 height 187
copy h2 "The Strategy Skills Podcast"
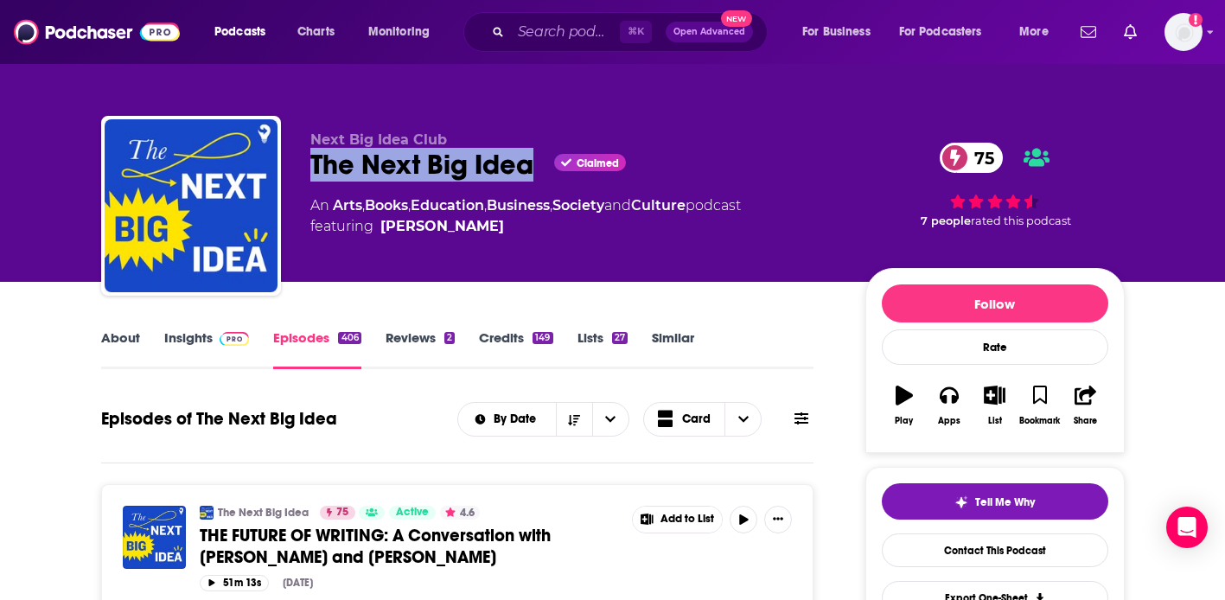
drag, startPoint x: 304, startPoint y: 172, endPoint x: 529, endPoint y: 167, distance: 224.9
click at [529, 167] on div "Next Big Idea Club The Next Big Idea Claimed 75 An Arts , Books , Education , B…" at bounding box center [613, 209] width 1024 height 187
copy h2 "The Next Big Idea"
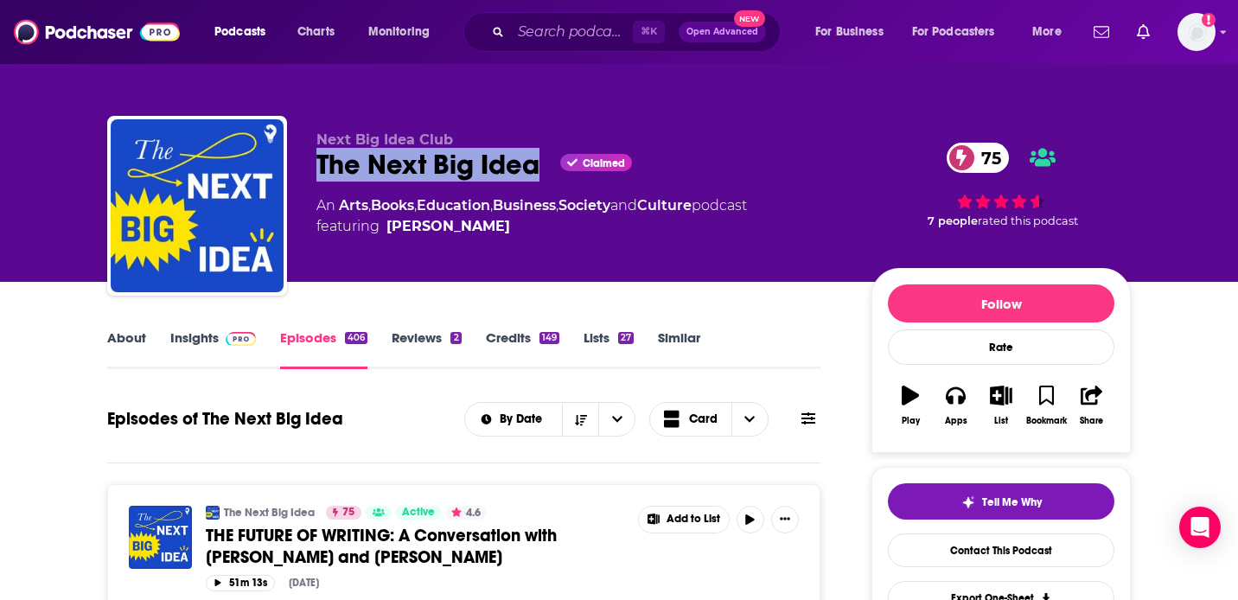
click at [428, 154] on div "The Next Big Idea Claimed 75" at bounding box center [579, 165] width 527 height 34
drag, startPoint x: 307, startPoint y: 167, endPoint x: 530, endPoint y: 174, distance: 223.2
click at [530, 174] on div "Next Big Idea Club The Next Big Idea Claimed 75 An Arts , Books , Education , B…" at bounding box center [619, 209] width 1024 height 187
click at [205, 342] on link "Insights" at bounding box center [213, 349] width 86 height 40
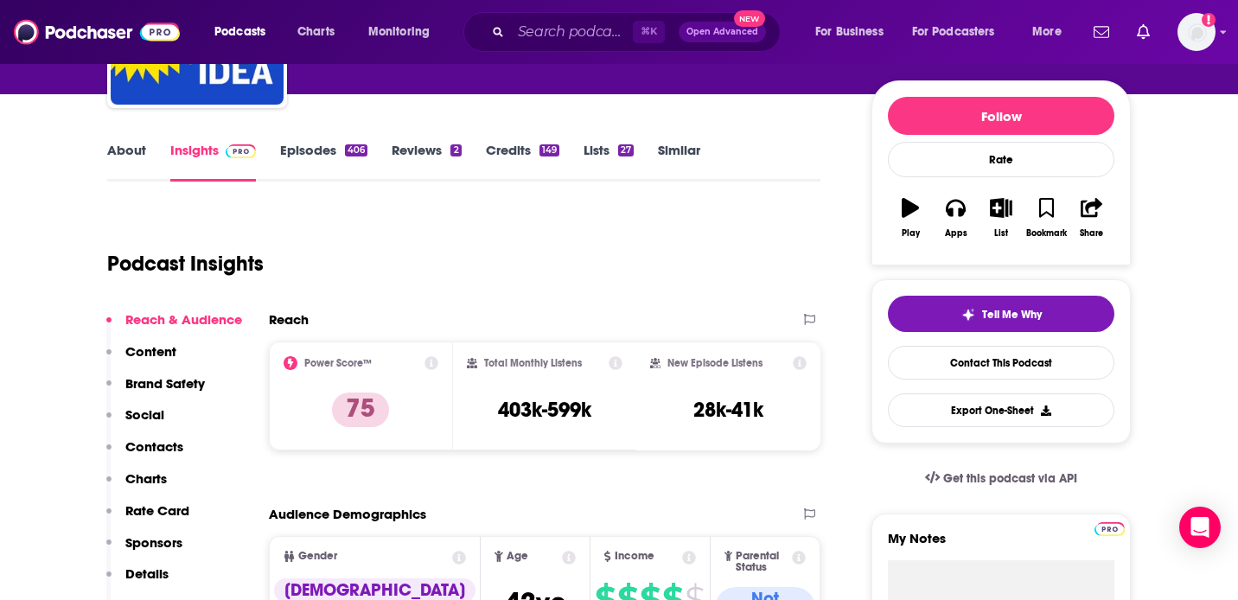
scroll to position [208, 0]
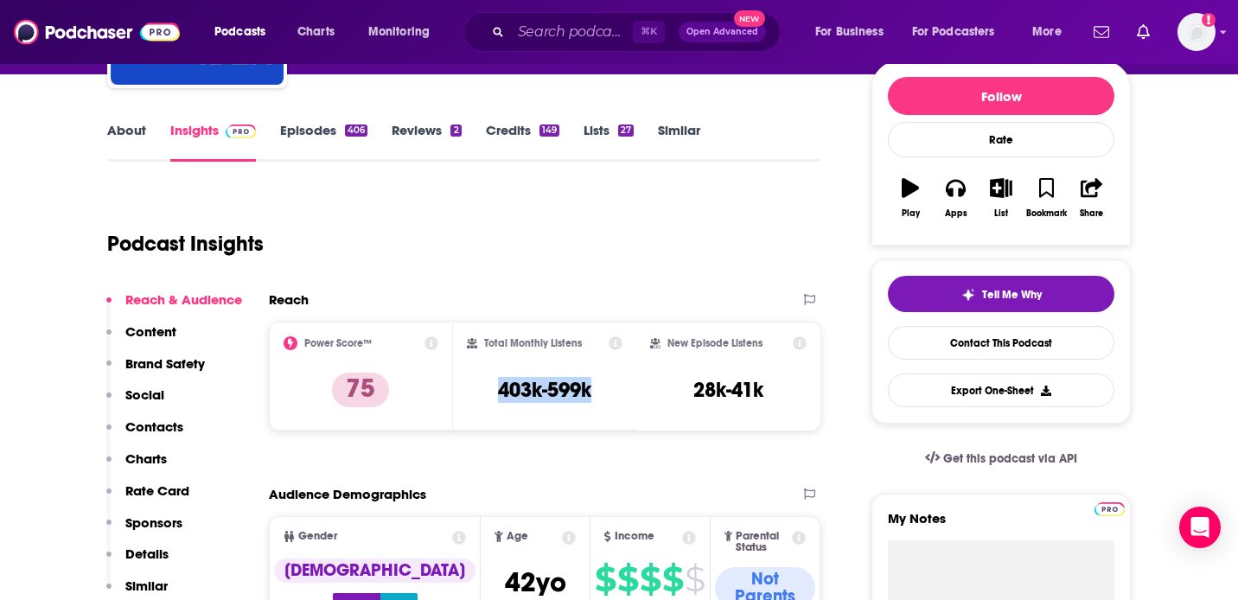
drag, startPoint x: 489, startPoint y: 387, endPoint x: 606, endPoint y: 387, distance: 117.6
click at [606, 387] on div "Total Monthly Listens 403k-599k" at bounding box center [545, 376] width 157 height 80
copy h3 "403k-599k"
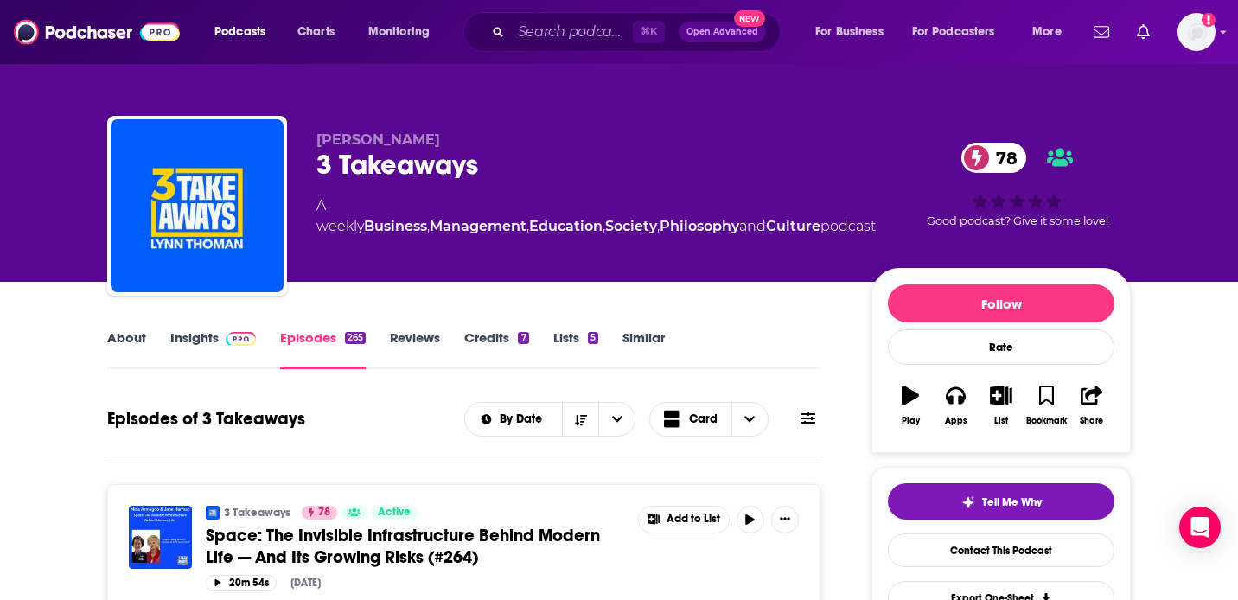
click at [512, 163] on div "3 Takeaways 78" at bounding box center [595, 165] width 559 height 34
click at [182, 348] on link "Insights" at bounding box center [213, 349] width 86 height 40
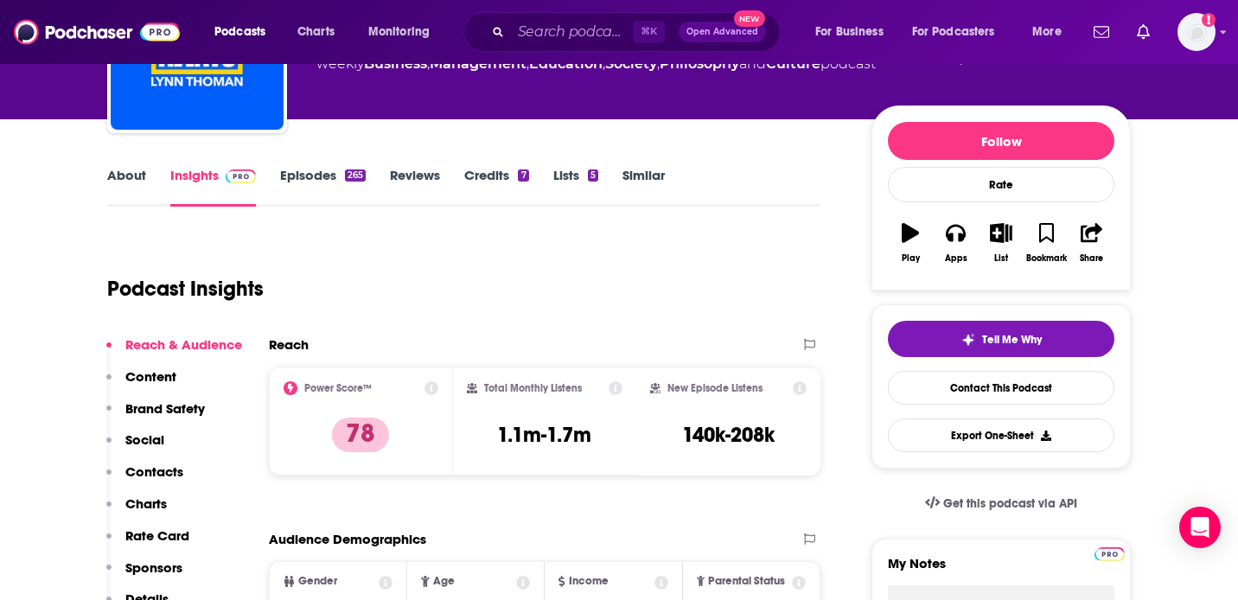
scroll to position [203, 0]
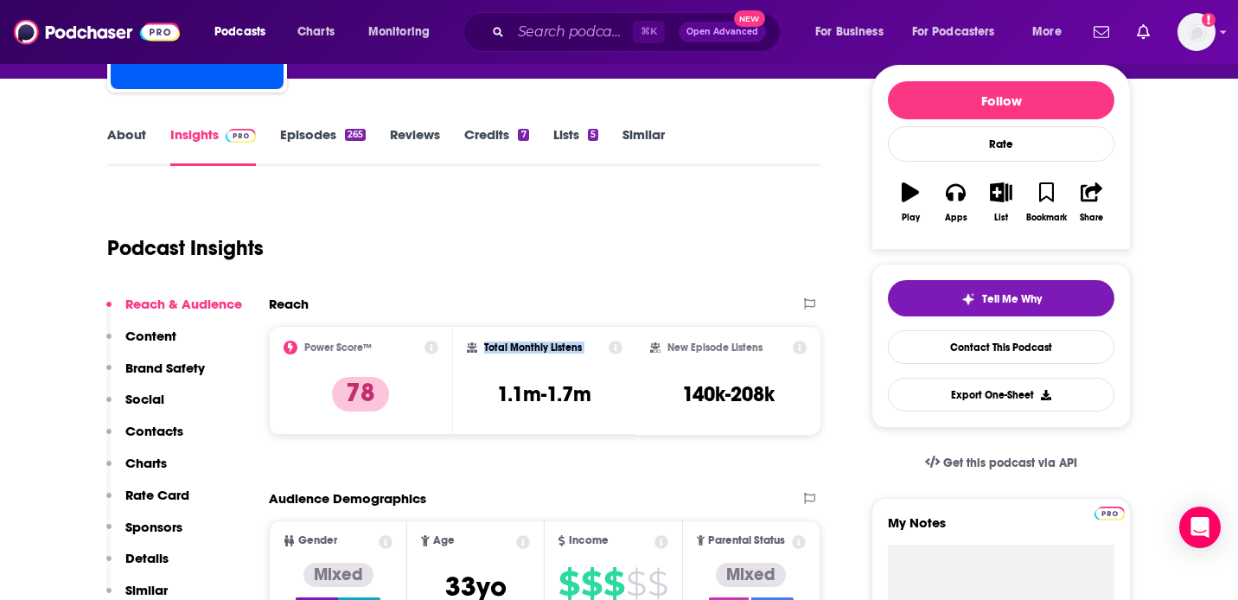
drag, startPoint x: 454, startPoint y: 380, endPoint x: 622, endPoint y: 381, distance: 167.8
click at [622, 381] on div "Total Monthly Listens 1.1m-1.7m" at bounding box center [545, 380] width 184 height 109
drag, startPoint x: 622, startPoint y: 381, endPoint x: 413, endPoint y: 463, distance: 223.7
drag, startPoint x: 480, startPoint y: 412, endPoint x: 611, endPoint y: 406, distance: 131.5
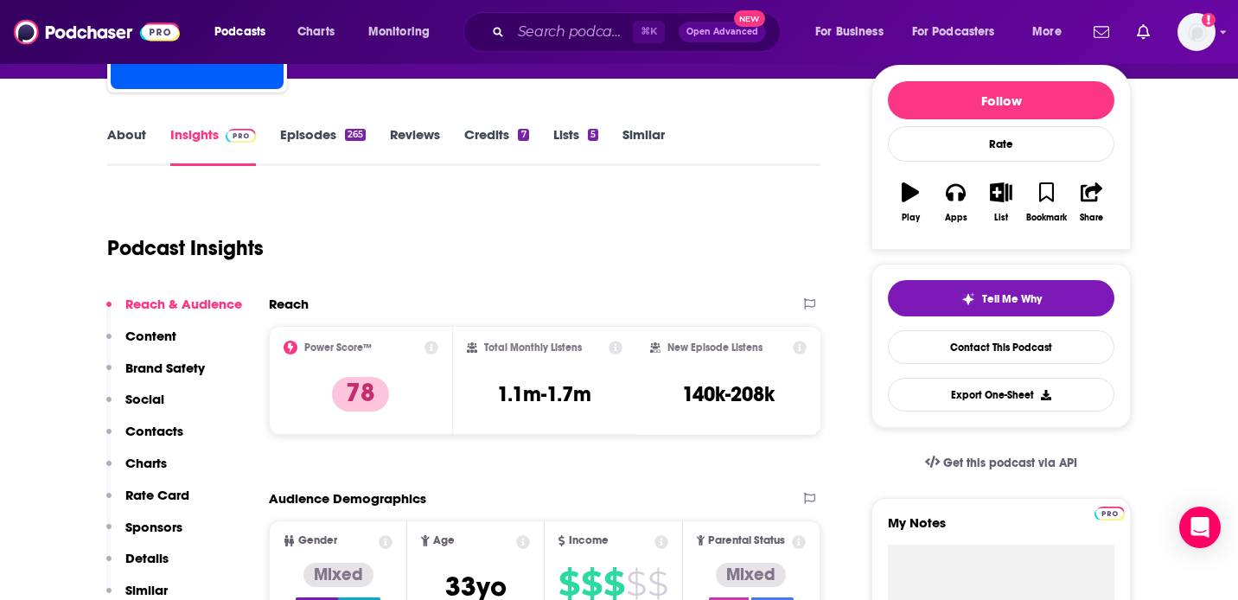
click at [611, 406] on div "Total Monthly Listens 1.1m-1.7m" at bounding box center [545, 381] width 157 height 80
drag, startPoint x: 604, startPoint y: 400, endPoint x: 476, endPoint y: 399, distance: 128.0
click at [476, 399] on div "Total Monthly Listens 1.1m-1.7m" at bounding box center [545, 381] width 157 height 80
copy h3 "1.1m-1.7m"
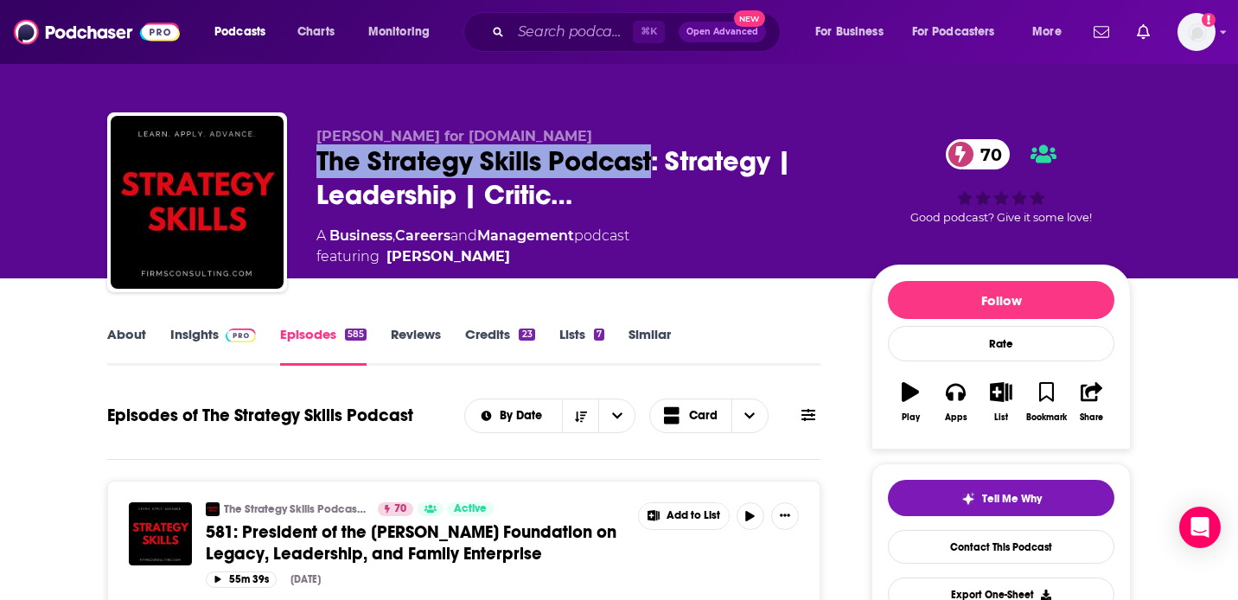
click at [213, 343] on link "Insights" at bounding box center [213, 346] width 86 height 40
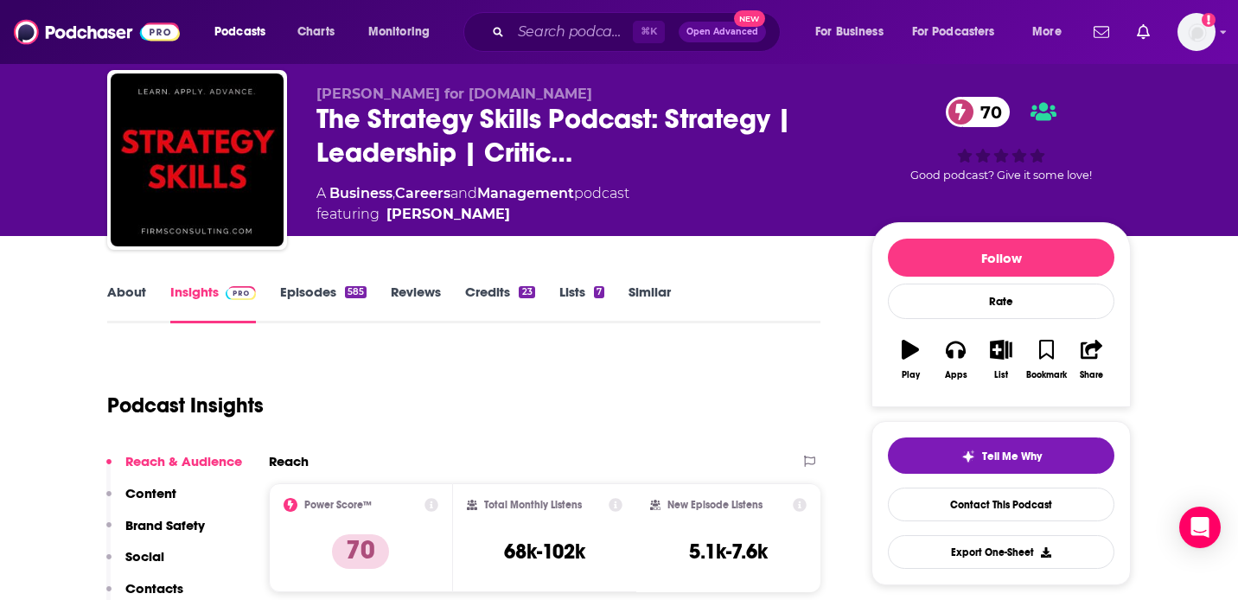
scroll to position [61, 0]
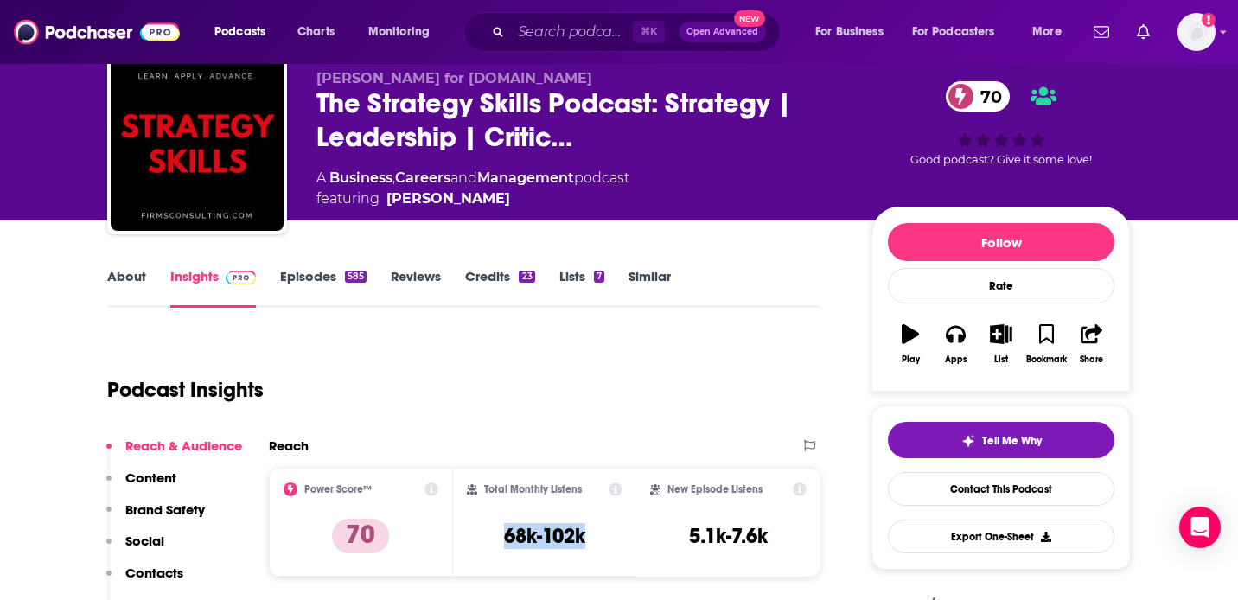
drag, startPoint x: 489, startPoint y: 540, endPoint x: 593, endPoint y: 540, distance: 103.8
click at [593, 540] on div "Total Monthly Listens 68k-102k" at bounding box center [545, 523] width 157 height 80
copy h3 "68k-102k"
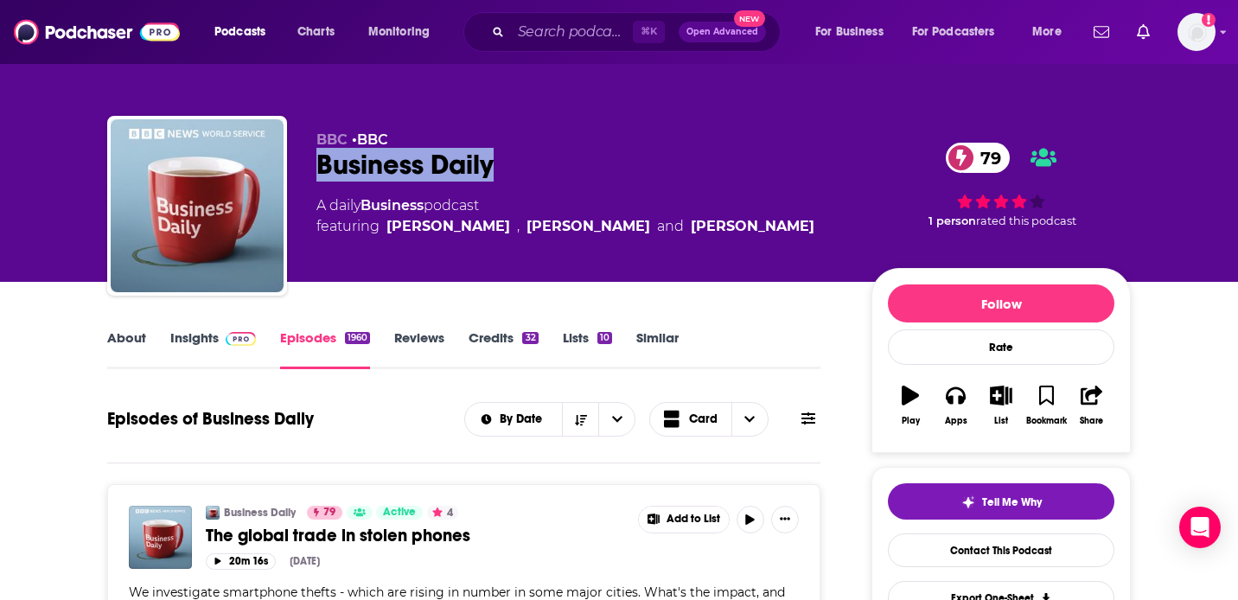
click at [215, 340] on link "Insights" at bounding box center [213, 349] width 86 height 40
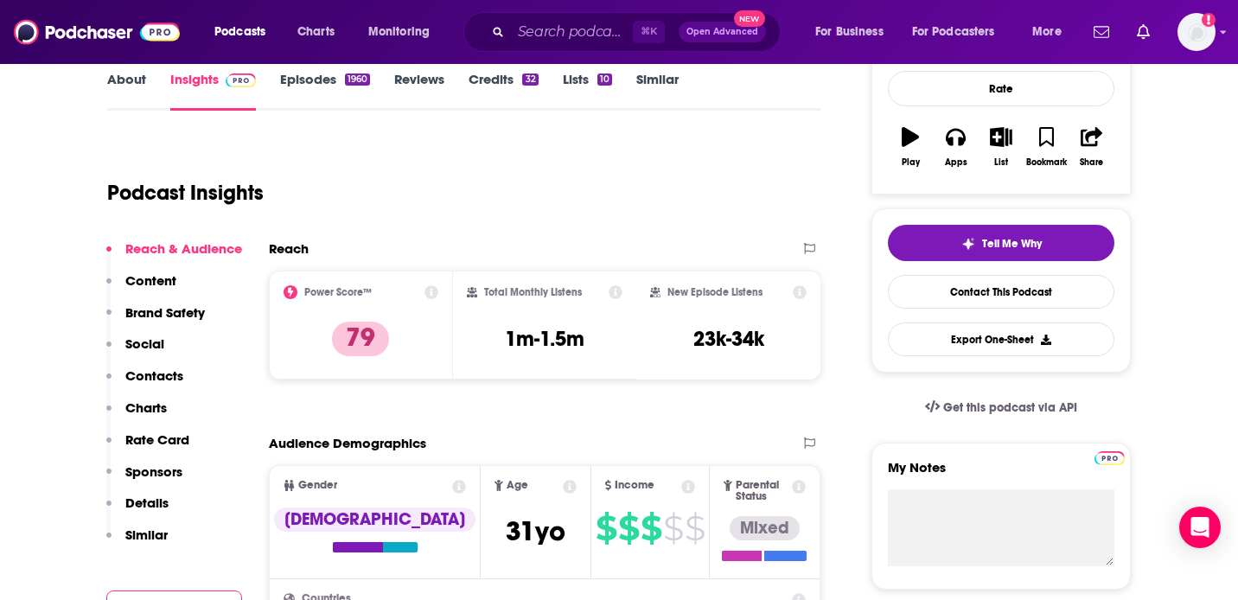
scroll to position [273, 0]
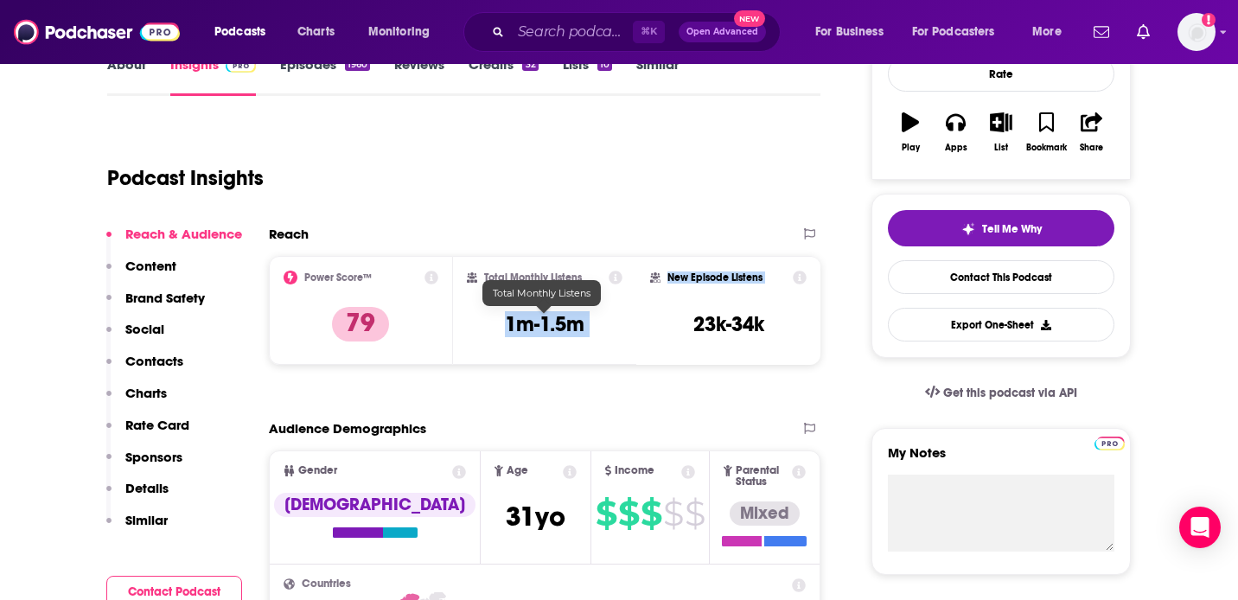
drag, startPoint x: 491, startPoint y: 327, endPoint x: 655, endPoint y: 329, distance: 163.5
click at [655, 329] on div "Power Score™ 79 Total Monthly Listens 1m-1.5m New Episode Listens 23k-34k" at bounding box center [545, 310] width 552 height 109
copy div "1m-1.5m New Episode Listens"
click at [476, 335] on div "Total Monthly Listens 1m-1.5m" at bounding box center [545, 311] width 157 height 80
drag, startPoint x: 487, startPoint y: 298, endPoint x: 601, endPoint y: 326, distance: 117.5
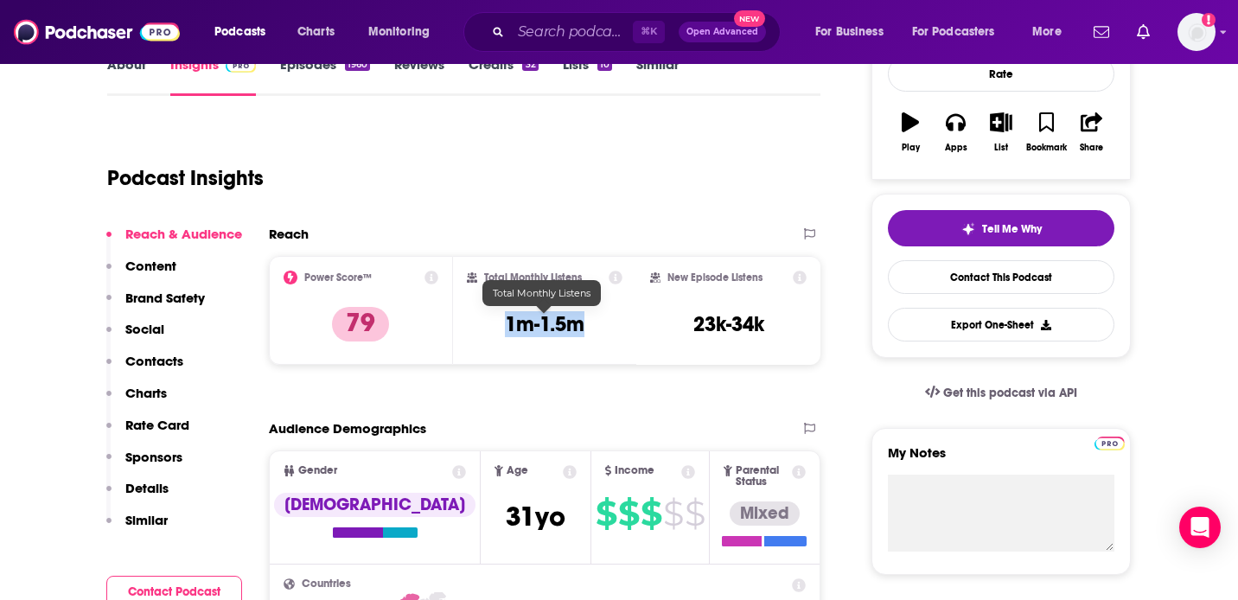
click at [601, 326] on div "Total Monthly Listens 1m-1.5m" at bounding box center [545, 311] width 157 height 80
copy div "1m-1.5m"
